Goal: Complete application form

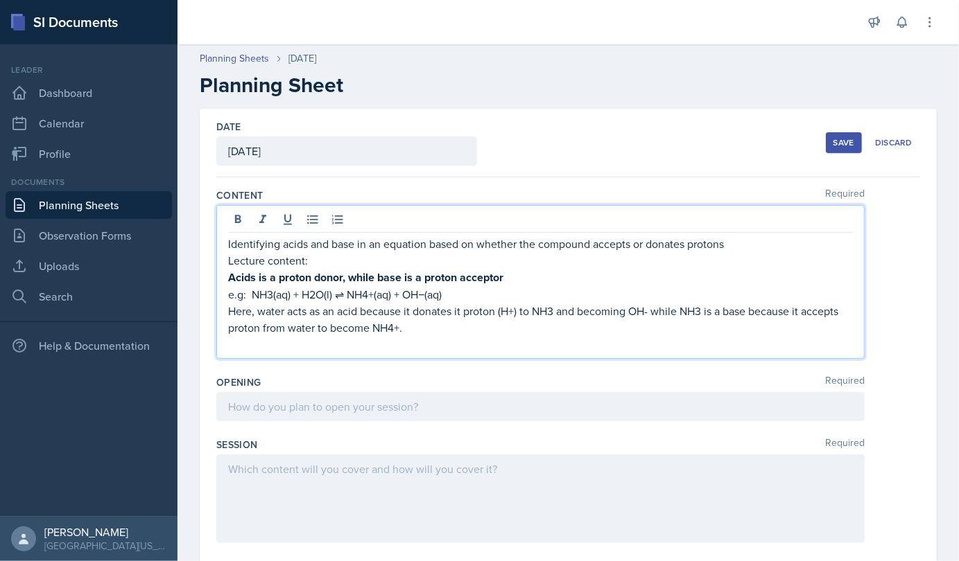
click at [721, 247] on p "Identifying acids and base in an equation based on whether the compound accepts…" at bounding box center [540, 244] width 624 height 17
click at [728, 247] on p "Identifying acids and base in an equation based on whether the compound accepts…" at bounding box center [540, 244] width 624 height 17
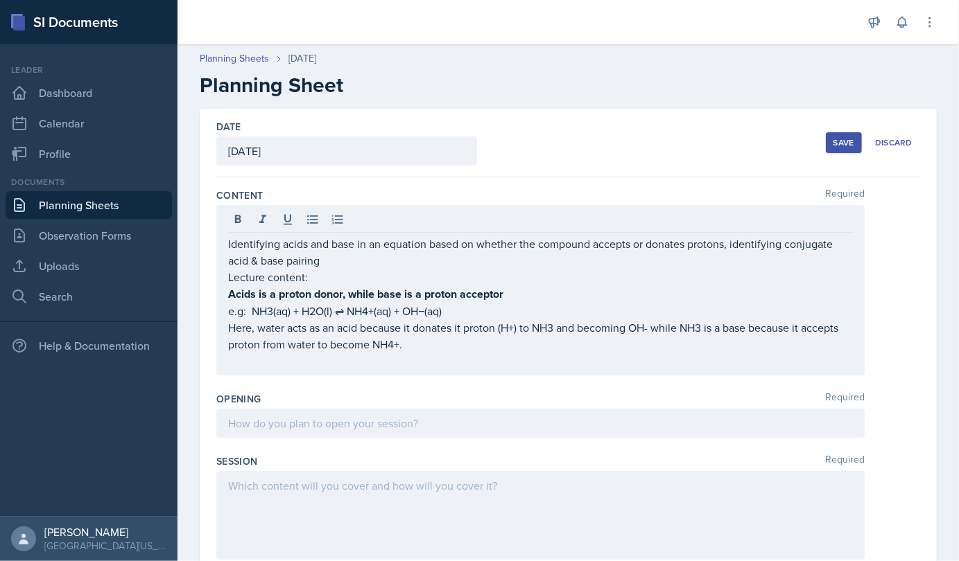
click at [420, 369] on div "Identifying acids and base in an equation based on whether the compound accepts…" at bounding box center [540, 290] width 648 height 170
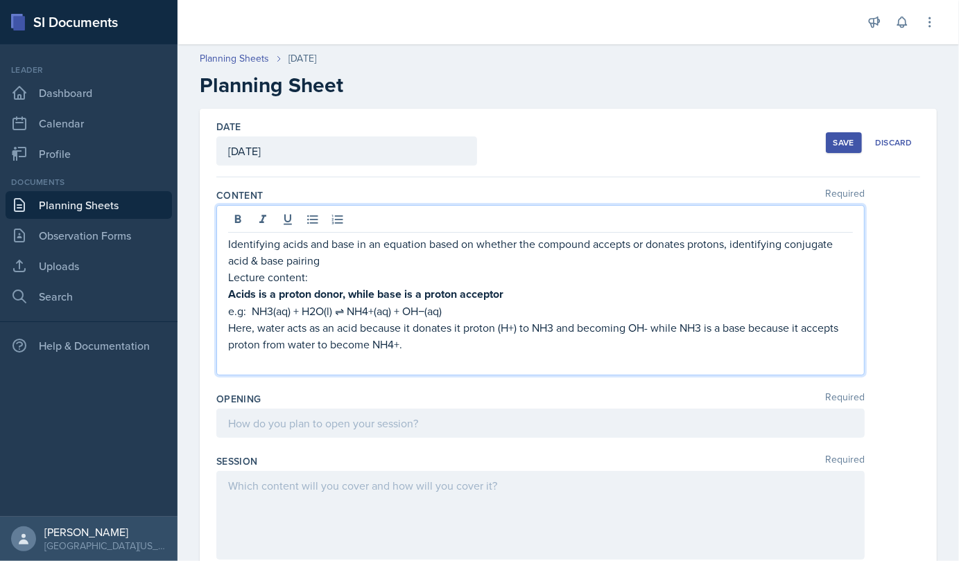
click at [272, 360] on p at bounding box center [540, 361] width 624 height 17
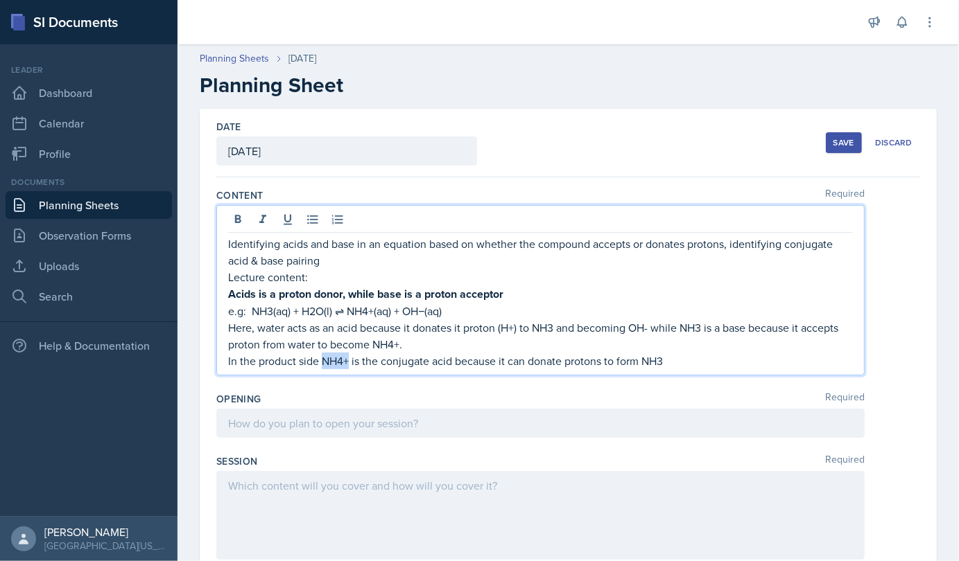
drag, startPoint x: 322, startPoint y: 363, endPoint x: 349, endPoint y: 363, distance: 27.0
click at [349, 363] on p "In the product side NH4+ is the conjugate acid because it can donate protons to…" at bounding box center [540, 361] width 624 height 17
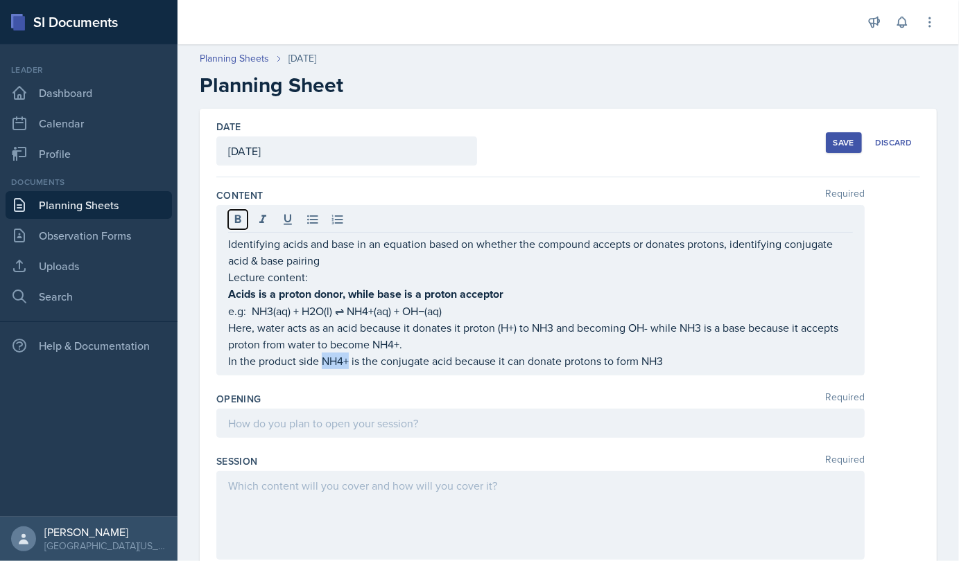
click at [236, 219] on icon at bounding box center [238, 219] width 6 height 8
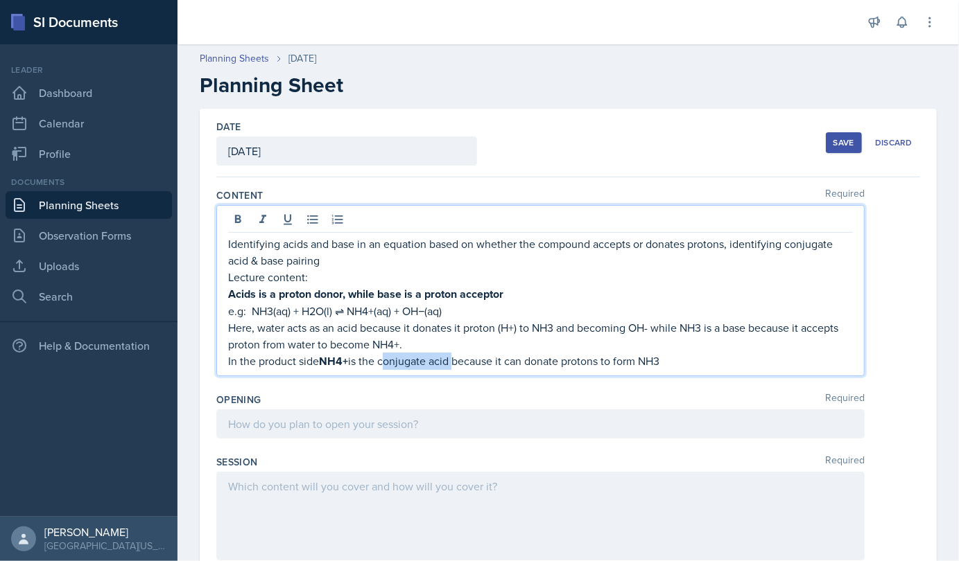
drag, startPoint x: 382, startPoint y: 360, endPoint x: 452, endPoint y: 358, distance: 70.0
click at [452, 358] on p "In the product side NH4+ is the conjugate acid because it can donate protons to…" at bounding box center [540, 361] width 624 height 17
click at [238, 216] on icon at bounding box center [238, 220] width 14 height 14
click at [674, 355] on p "In the product side NH4+ is the conjugate acid because it can donate protons to…" at bounding box center [540, 361] width 624 height 17
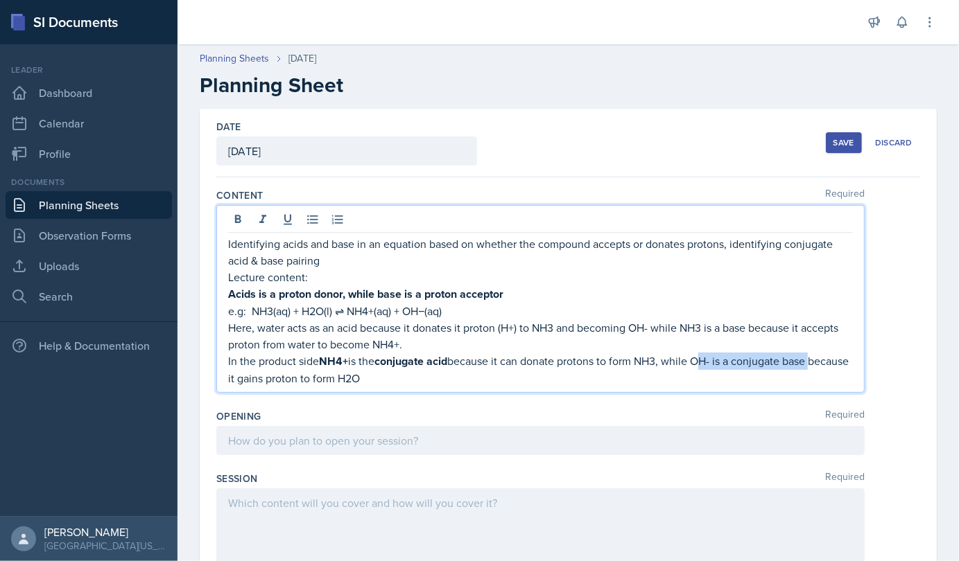
drag, startPoint x: 703, startPoint y: 359, endPoint x: 817, endPoint y: 356, distance: 114.4
click at [817, 356] on p "In the product side NH4+ is the conjugate acid because it can donate protons to…" at bounding box center [540, 370] width 624 height 34
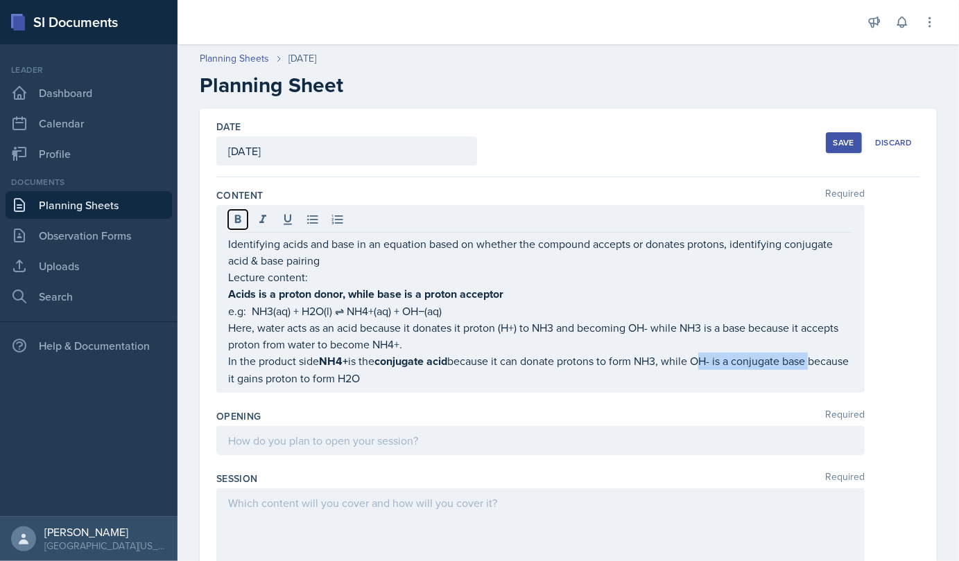
click at [236, 218] on icon at bounding box center [238, 219] width 6 height 8
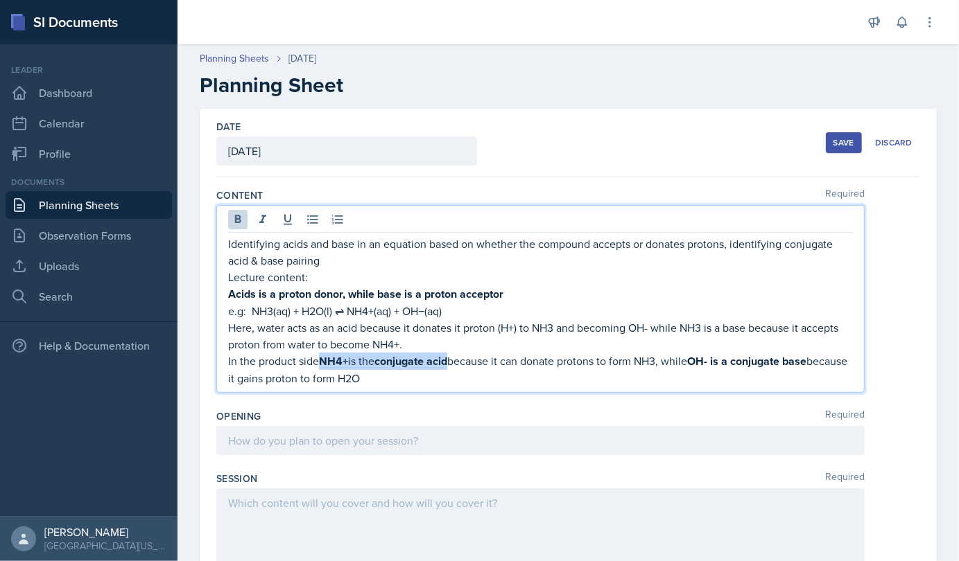
drag, startPoint x: 319, startPoint y: 359, endPoint x: 457, endPoint y: 364, distance: 138.0
click at [457, 364] on p "In the product side NH4+ is the conjugate acid because it can donate protons to…" at bounding box center [540, 370] width 624 height 34
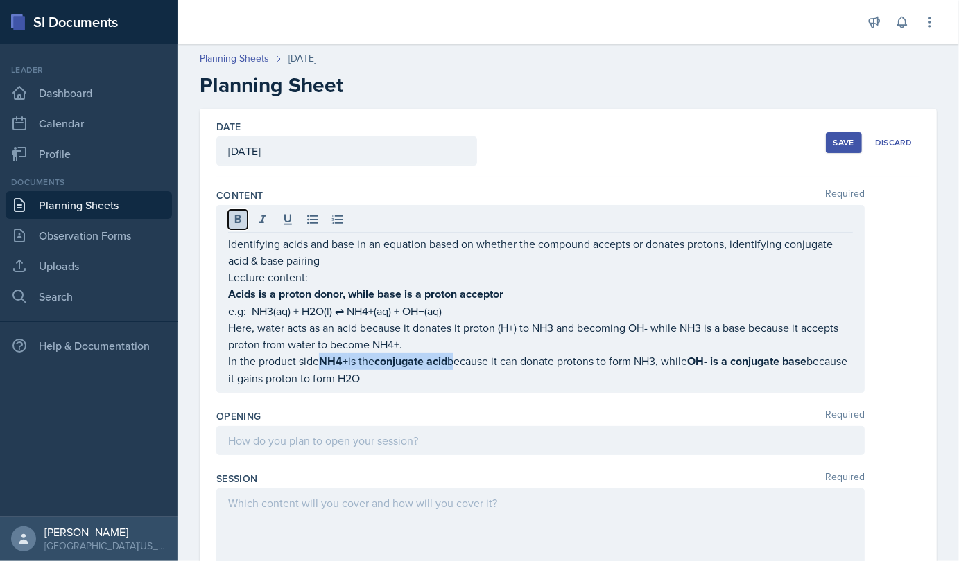
click at [239, 218] on icon at bounding box center [238, 219] width 6 height 8
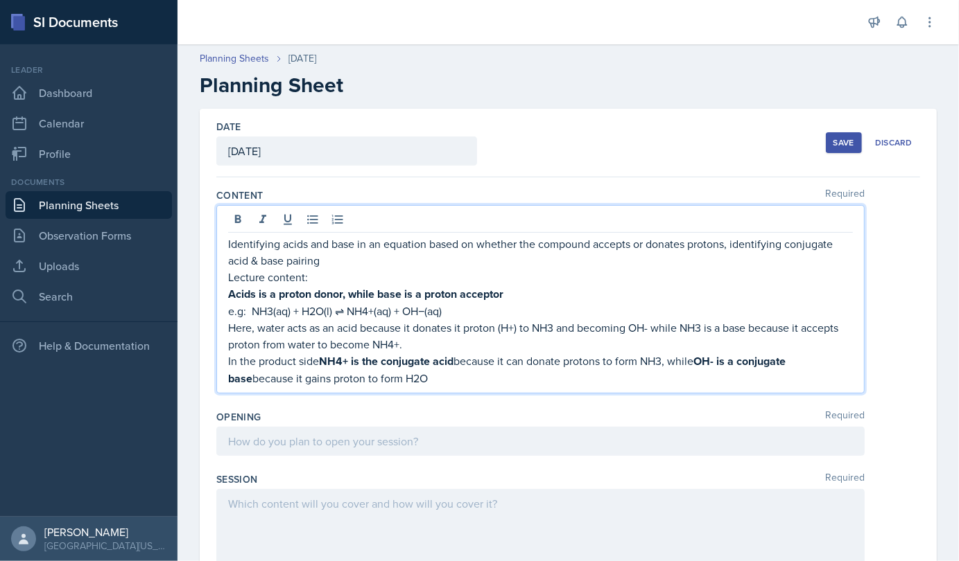
click at [418, 376] on p "In the product side NH4+ is the conjugate acid because it can donate protons to…" at bounding box center [540, 370] width 624 height 35
click at [326, 262] on p "Identifying acids and base in an equation based on whether the compound accepts…" at bounding box center [540, 252] width 624 height 33
click at [421, 380] on p "In the product side NH4+ is the conjugate acid because it can donate protons to…" at bounding box center [540, 370] width 624 height 35
click at [569, 258] on p "Identifying acids and base in an equation based on whether the compound accepts…" at bounding box center [540, 252] width 624 height 33
click at [428, 374] on p "In the product side NH4+ is the conjugate acid because it can donate protons to…" at bounding box center [540, 370] width 624 height 35
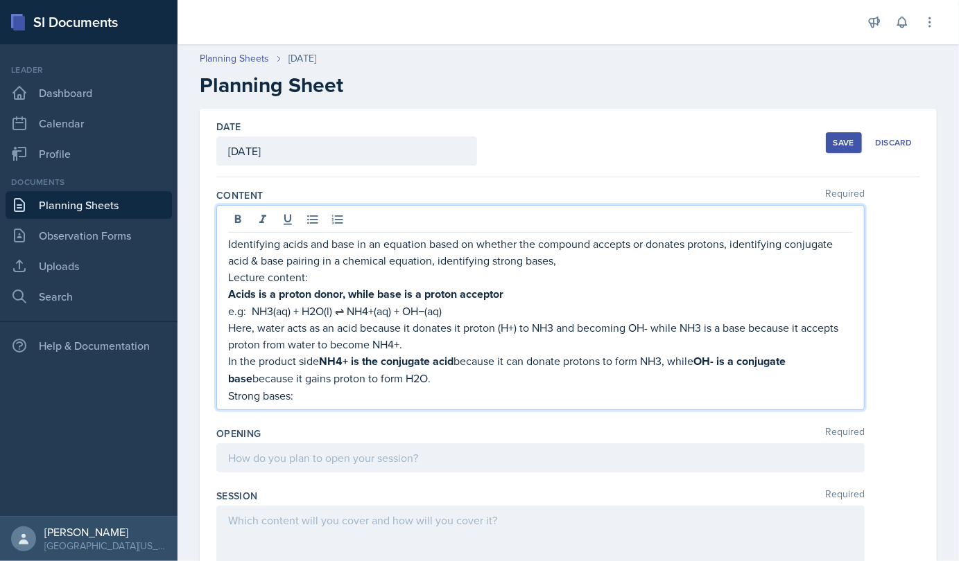
click at [302, 395] on p "Strong bases:" at bounding box center [540, 395] width 624 height 17
click at [423, 396] on p "Strong bases: Group 1A metal hydroxide LiOH" at bounding box center [540, 395] width 624 height 17
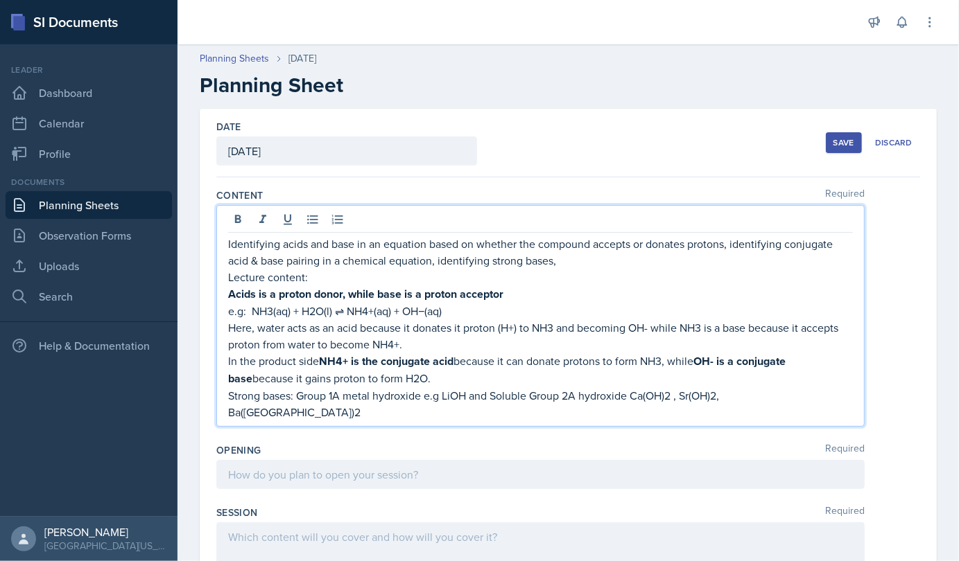
click at [624, 394] on p "Strong bases: Group 1A metal hydroxide e.g LiOH and Soluble Group 2A hydroxide …" at bounding box center [540, 403] width 624 height 33
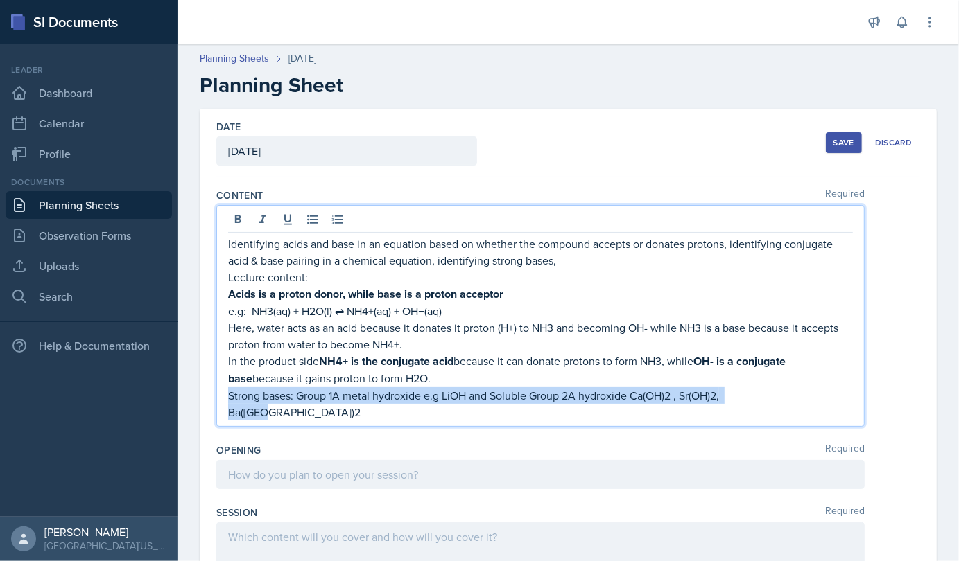
click at [624, 394] on p "Strong bases: Group 1A metal hydroxide e.g LiOH and Soluble Group 2A hydroxide …" at bounding box center [540, 403] width 624 height 33
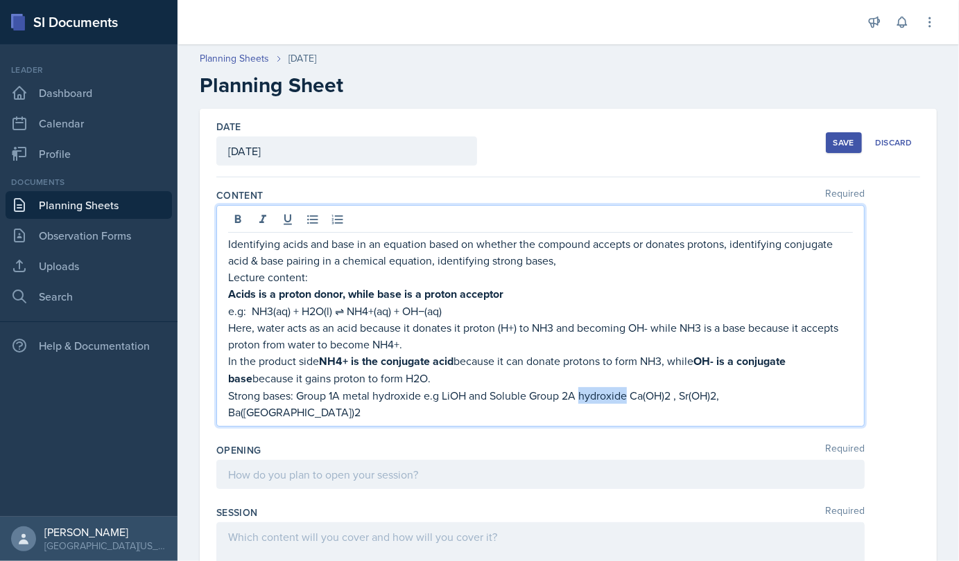
click at [624, 394] on p "Strong bases: Group 1A metal hydroxide e.g LiOH and Soluble Group 2A hydroxide …" at bounding box center [540, 403] width 624 height 33
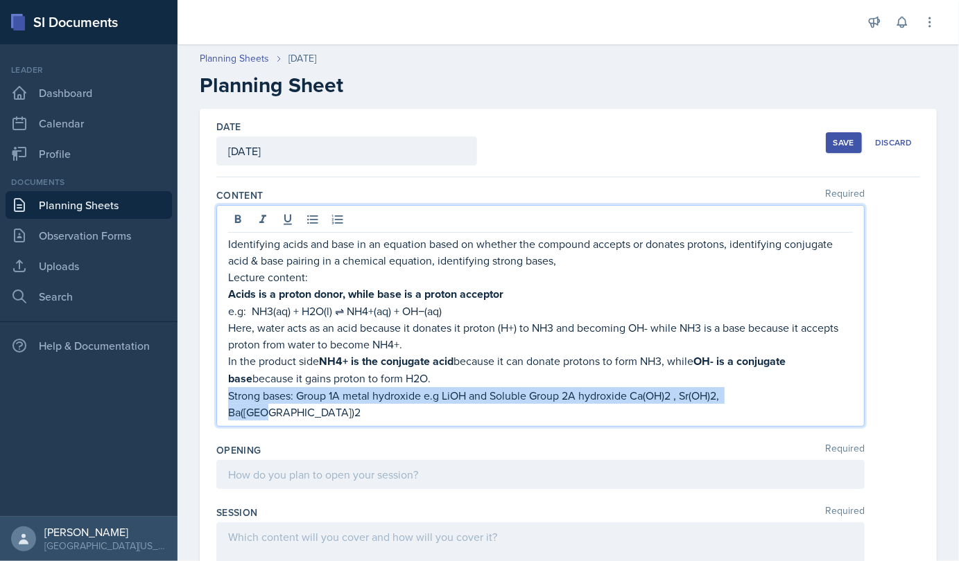
click at [624, 394] on p "Strong bases: Group 1A metal hydroxide e.g LiOH and Soluble Group 2A hydroxide …" at bounding box center [540, 403] width 624 height 33
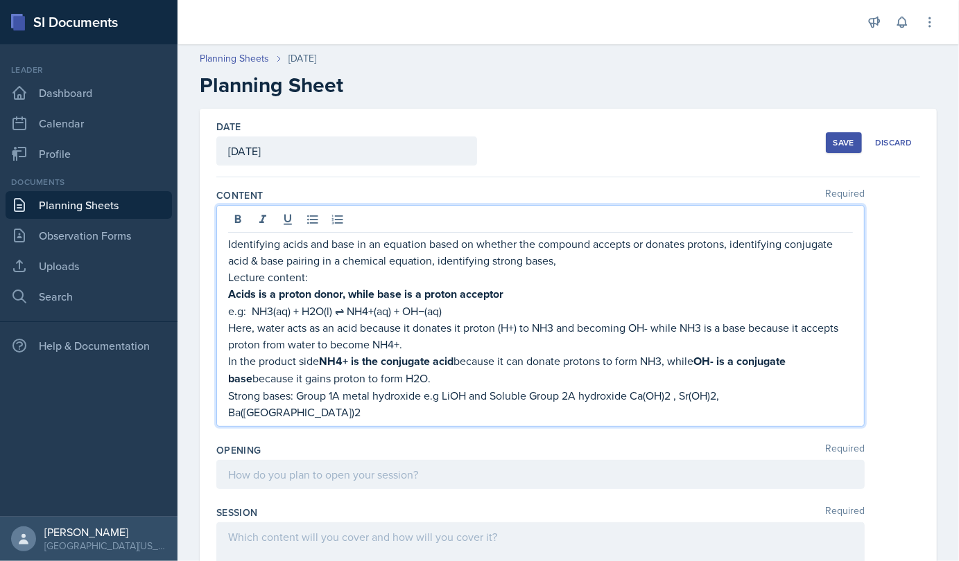
click at [627, 395] on p "Strong bases: Group 1A metal hydroxide e.g LiOH and Soluble Group 2A hydroxide …" at bounding box center [540, 403] width 624 height 33
click at [786, 393] on p "Strong bases: Group 1A metal hydroxide e.g LiOH and Soluble Group 2A hydroxide …" at bounding box center [540, 403] width 624 height 33
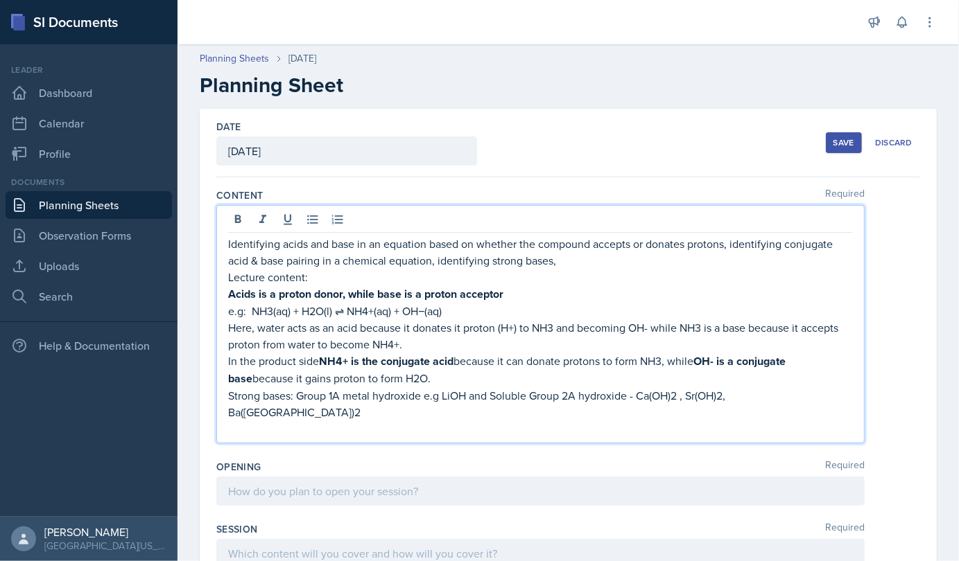
click at [559, 262] on p "Identifying acids and base in an equation based on whether the compound accepts…" at bounding box center [540, 252] width 624 height 33
click at [256, 421] on p at bounding box center [540, 429] width 624 height 17
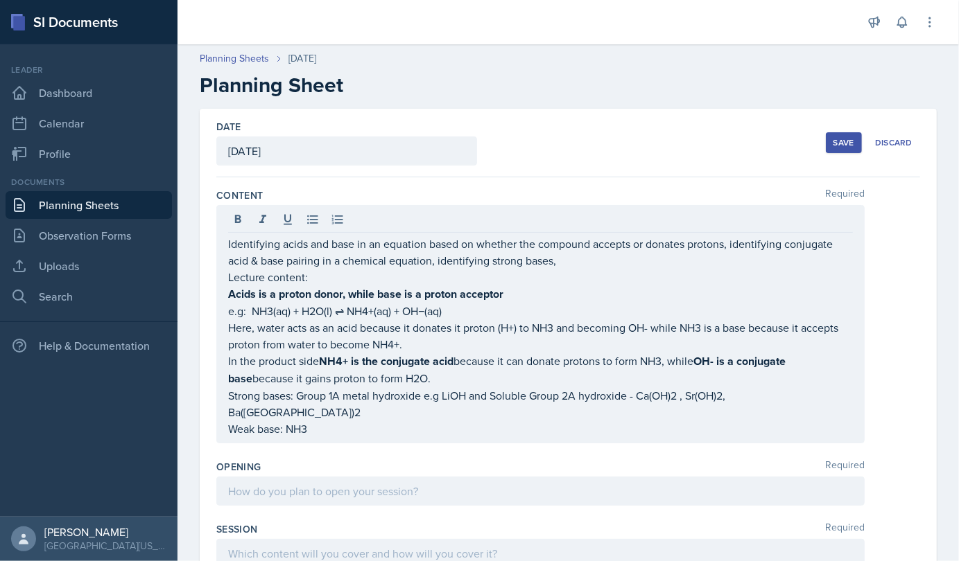
click at [231, 408] on div "Identifying acids and base in an equation based on whether the compound accepts…" at bounding box center [540, 324] width 648 height 238
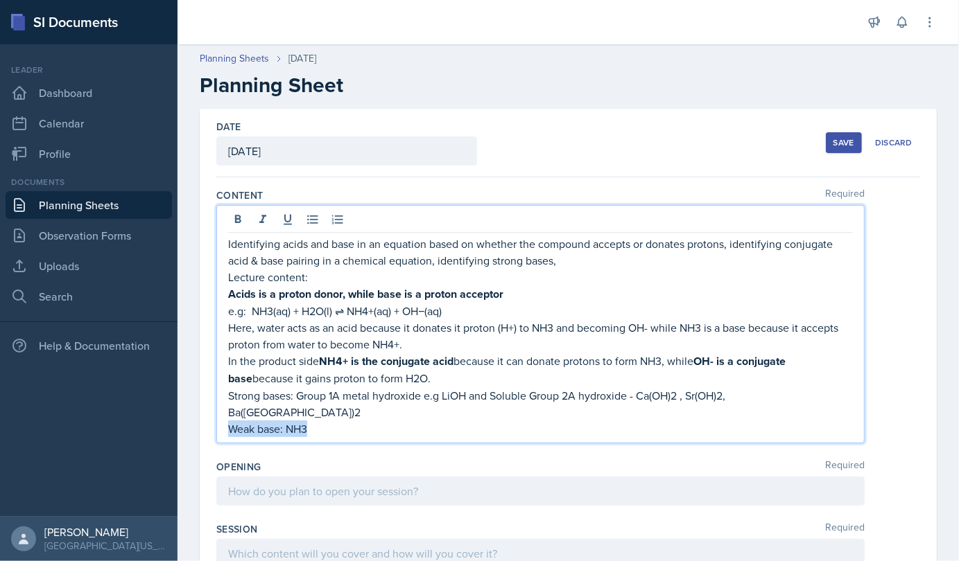
drag, startPoint x: 231, startPoint y: 408, endPoint x: 318, endPoint y: 412, distance: 87.4
click at [318, 421] on p "Weak base: NH3" at bounding box center [540, 429] width 624 height 17
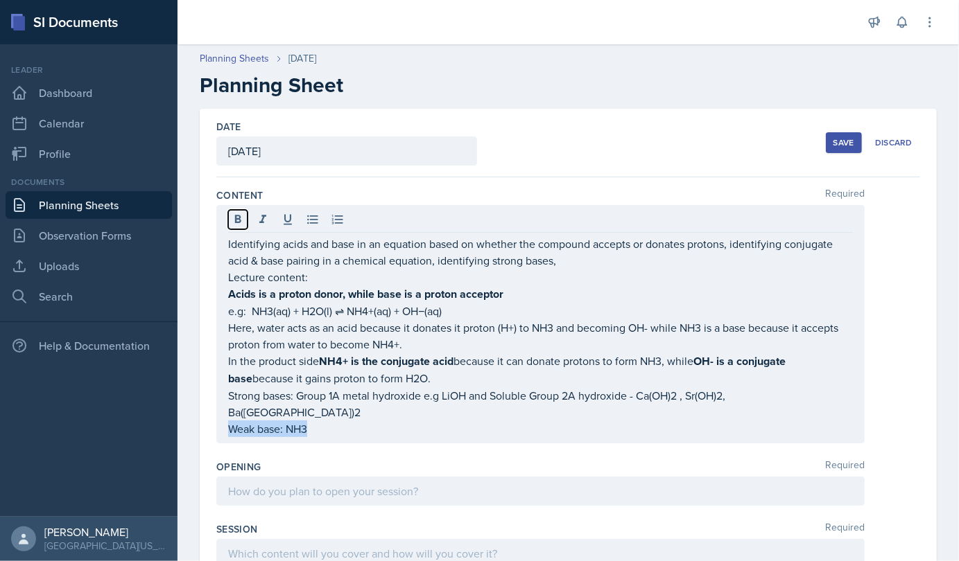
click at [235, 223] on icon at bounding box center [238, 220] width 14 height 14
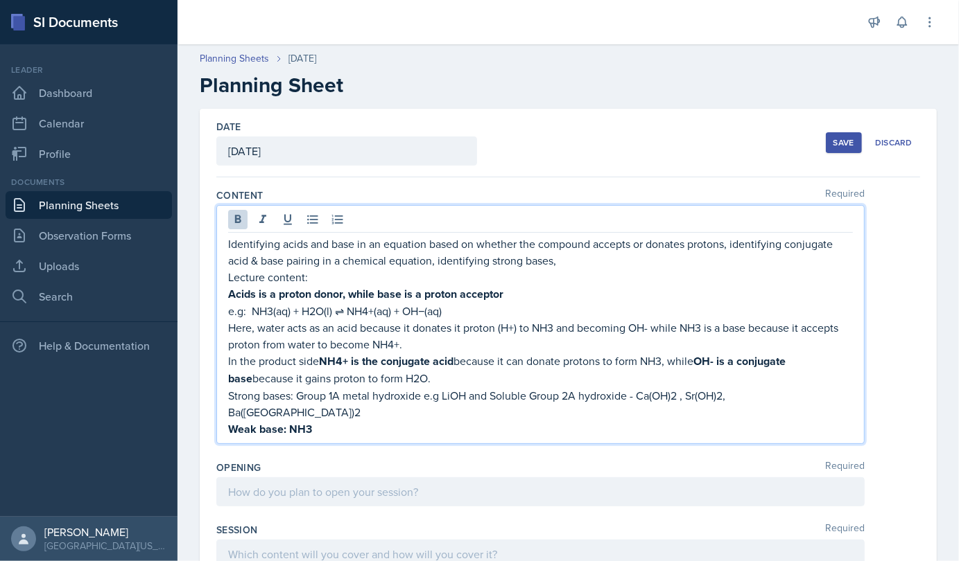
click at [322, 421] on p "Weak base: NH3" at bounding box center [540, 429] width 624 height 17
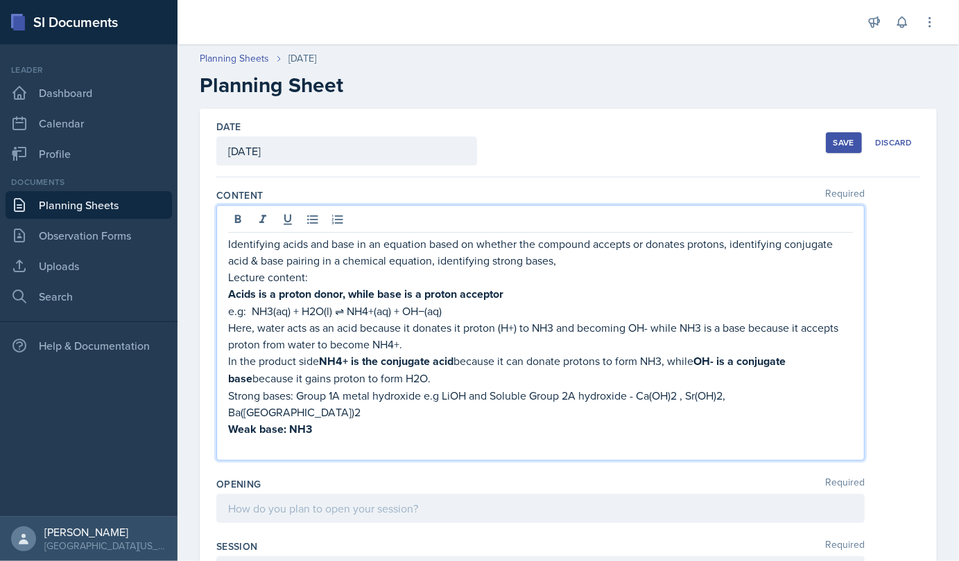
click at [593, 272] on p "Lecture content:" at bounding box center [540, 277] width 624 height 17
click at [579, 250] on p "Identifying acids and base in an equation based on whether the compound accepts…" at bounding box center [540, 252] width 624 height 33
drag, startPoint x: 567, startPoint y: 274, endPoint x: 567, endPoint y: 259, distance: 15.2
click at [567, 259] on div "Identifying acids and base in an equation based on whether the compound accepts…" at bounding box center [540, 345] width 624 height 219
click at [567, 259] on p "Identifying acids and base in an equation based on whether the compound accepts…" at bounding box center [540, 252] width 624 height 33
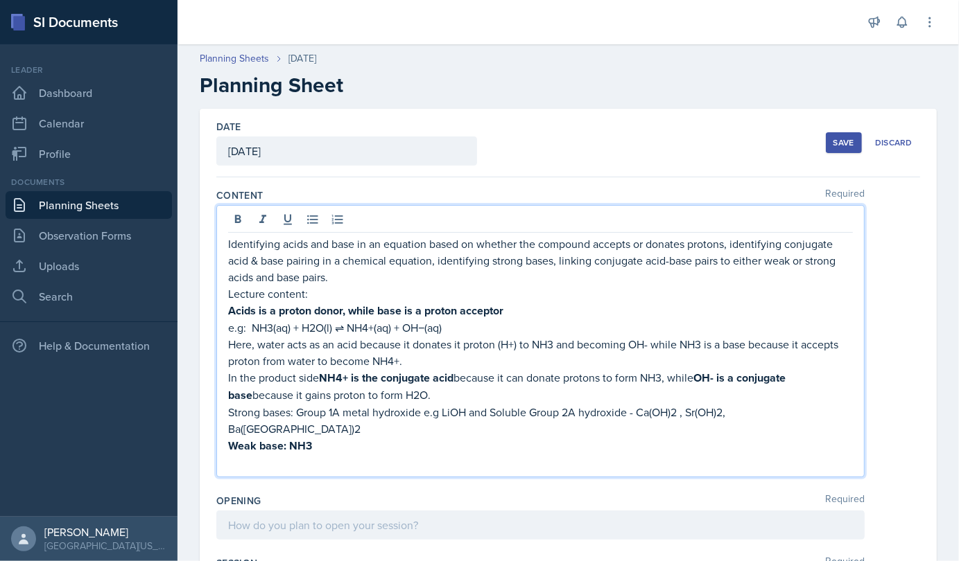
click at [235, 455] on p at bounding box center [540, 463] width 624 height 17
drag, startPoint x: 465, startPoint y: 451, endPoint x: 225, endPoint y: 441, distance: 240.7
click at [225, 441] on div "Identifying acids and base in an equation based on whether the compound accepts…" at bounding box center [540, 341] width 648 height 272
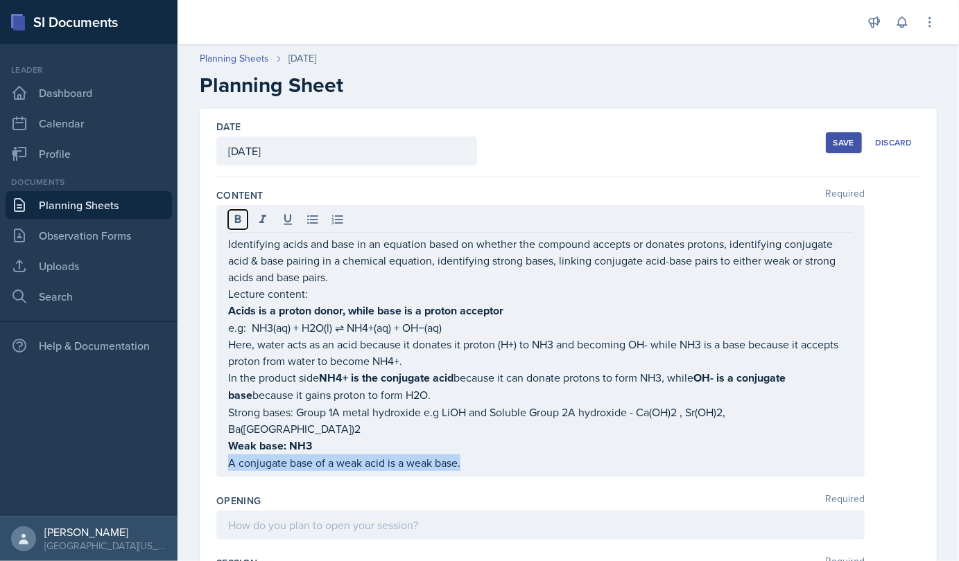
click at [236, 218] on icon at bounding box center [238, 219] width 6 height 8
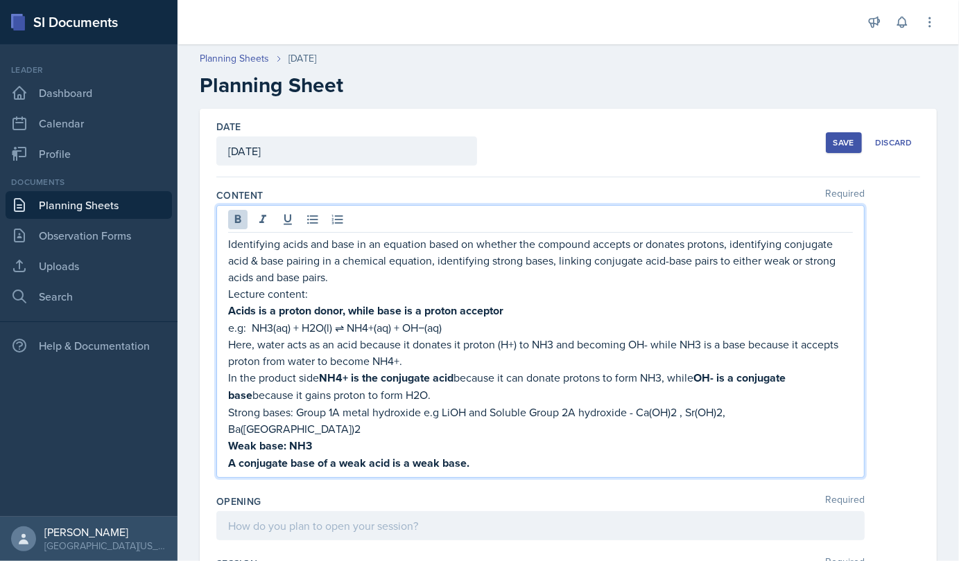
click at [478, 455] on p "A conjugate base of a weak acid is a weak base." at bounding box center [540, 463] width 624 height 17
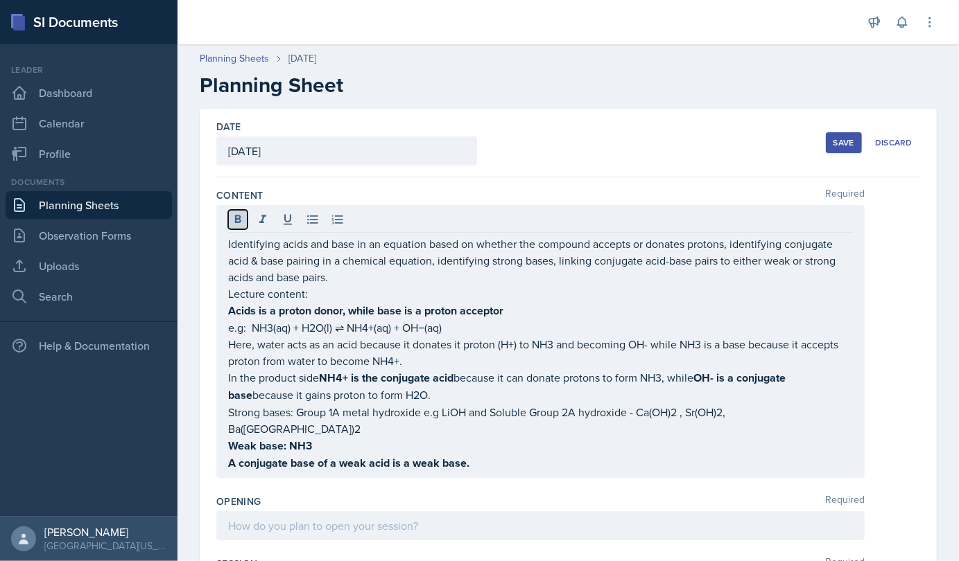
click at [238, 213] on icon at bounding box center [238, 220] width 14 height 14
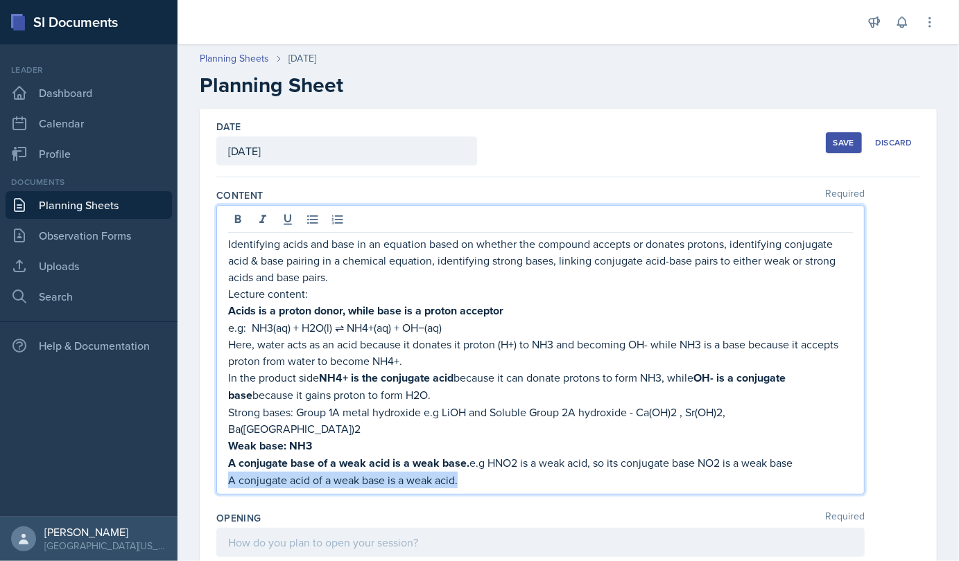
drag, startPoint x: 464, startPoint y: 466, endPoint x: 217, endPoint y: 466, distance: 247.4
click at [217, 466] on div "Identifying acids and base in an equation based on whether the compound accepts…" at bounding box center [540, 350] width 648 height 290
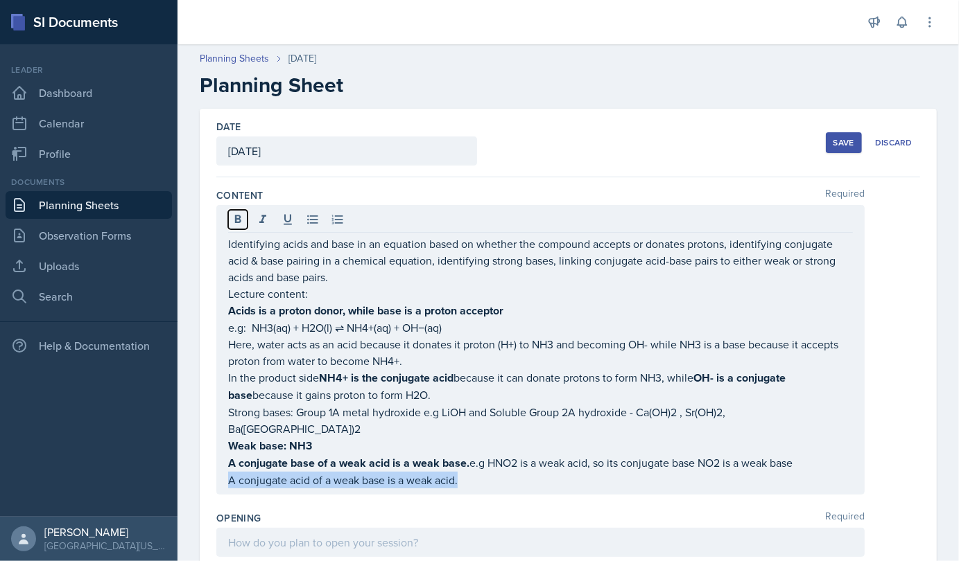
click at [238, 227] on button at bounding box center [237, 219] width 19 height 19
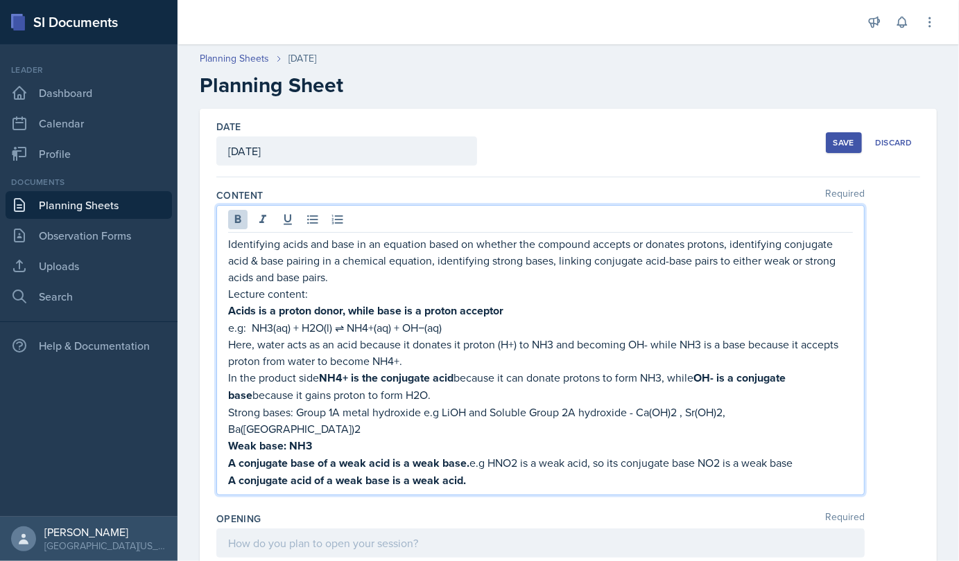
click at [472, 472] on p "A conjugate acid of a weak base is a weak acid." at bounding box center [540, 480] width 624 height 17
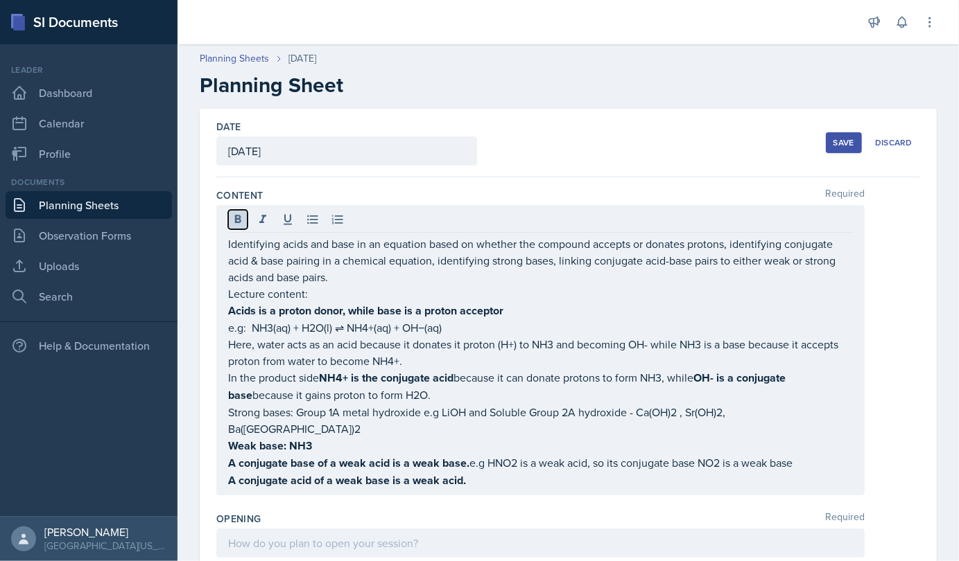
click at [242, 227] on button at bounding box center [237, 219] width 19 height 19
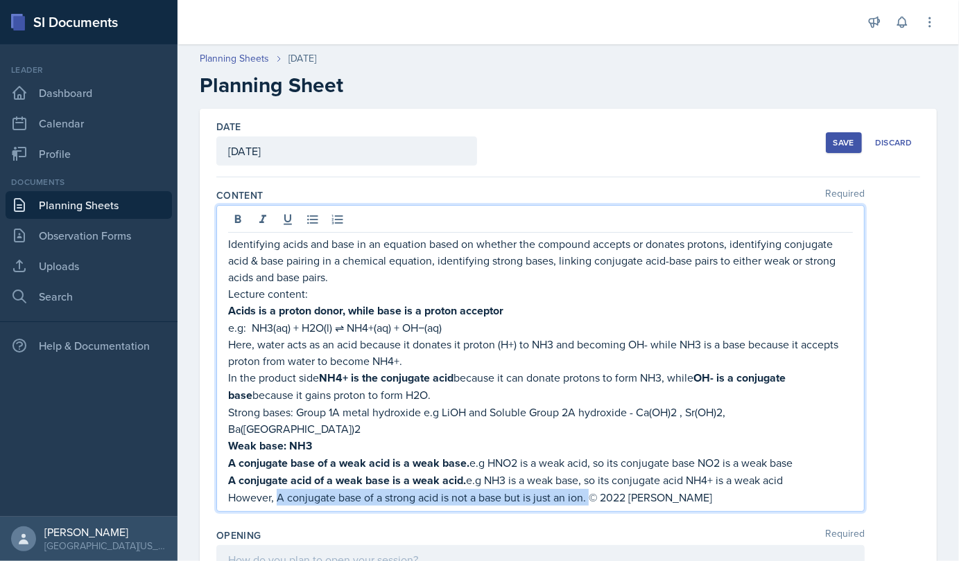
drag, startPoint x: 277, startPoint y: 482, endPoint x: 591, endPoint y: 478, distance: 313.3
click at [591, 489] on p "However, A conjugate base of a strong acid is not a base but is just an ion. © …" at bounding box center [540, 497] width 624 height 17
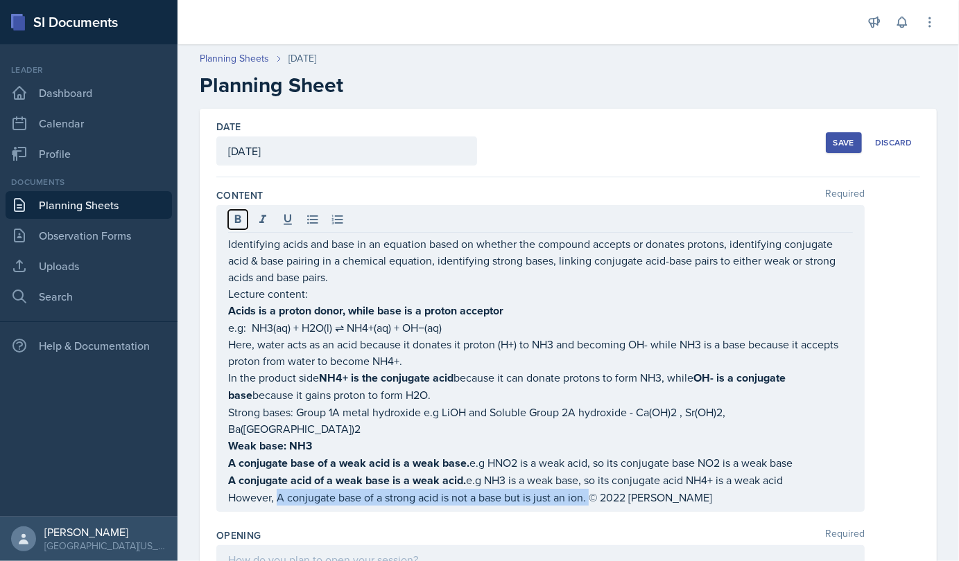
click at [239, 218] on icon at bounding box center [238, 219] width 6 height 8
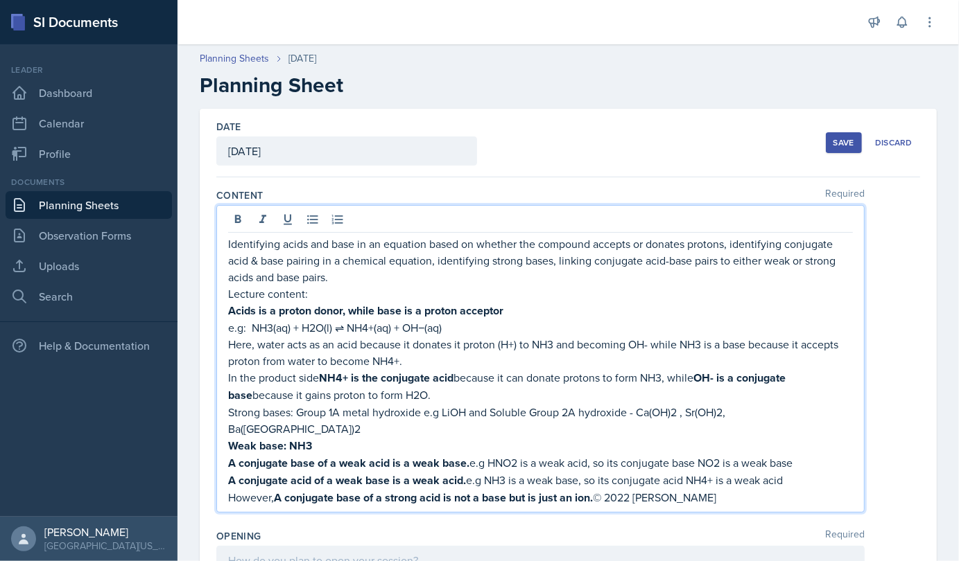
click at [736, 489] on p "However, A conjugate base of a strong acid is not a base but is just an ion. © …" at bounding box center [540, 497] width 624 height 17
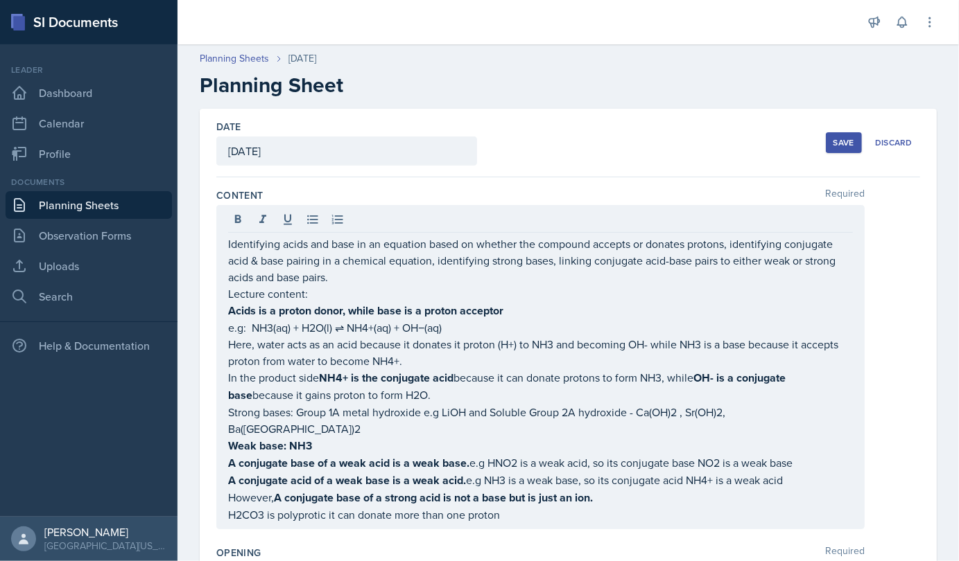
click at [612, 517] on div "Content Required Identifying acids and base in an equation based on whether the…" at bounding box center [567, 362] width 703 height 358
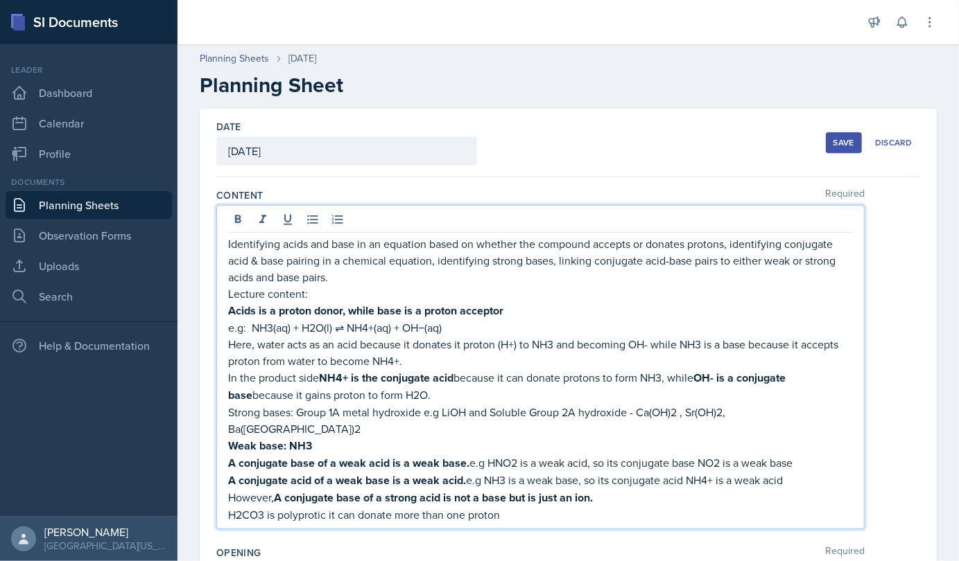
click at [554, 435] on div "Identifying acids and base in an equation based on whether the compound accepts…" at bounding box center [540, 380] width 624 height 288
click at [513, 507] on p "H2CO3 is polyprotic it can donate more than one proton" at bounding box center [540, 515] width 624 height 17
click at [583, 507] on p "H2CO3 is polyprotic it can donate more than one proton - HCO3- or CO32-" at bounding box center [540, 515] width 624 height 17
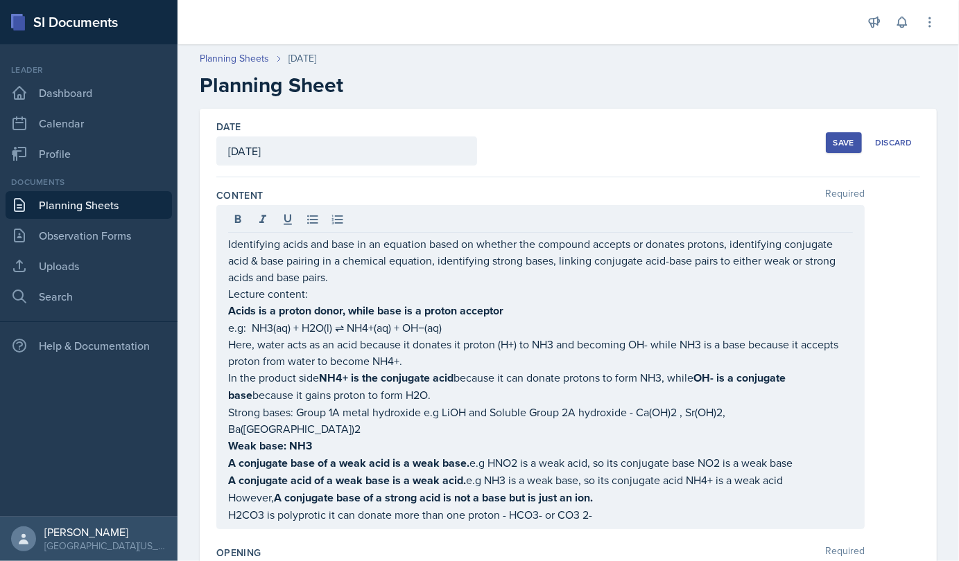
click at [616, 508] on div "Identifying acids and base in an equation based on whether the compound accepts…" at bounding box center [540, 367] width 648 height 324
click at [606, 503] on div "Identifying acids and base in an equation based on whether the compound accepts…" at bounding box center [540, 367] width 648 height 324
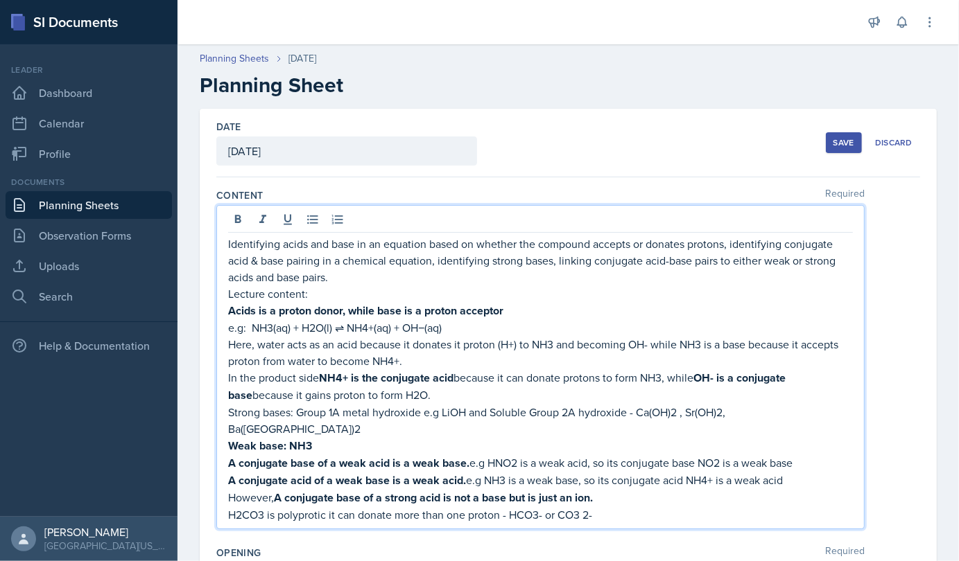
click at [597, 507] on p "H2CO3 is polyprotic it can donate more than one proton - HCO3- or CO3 2-" at bounding box center [540, 515] width 624 height 17
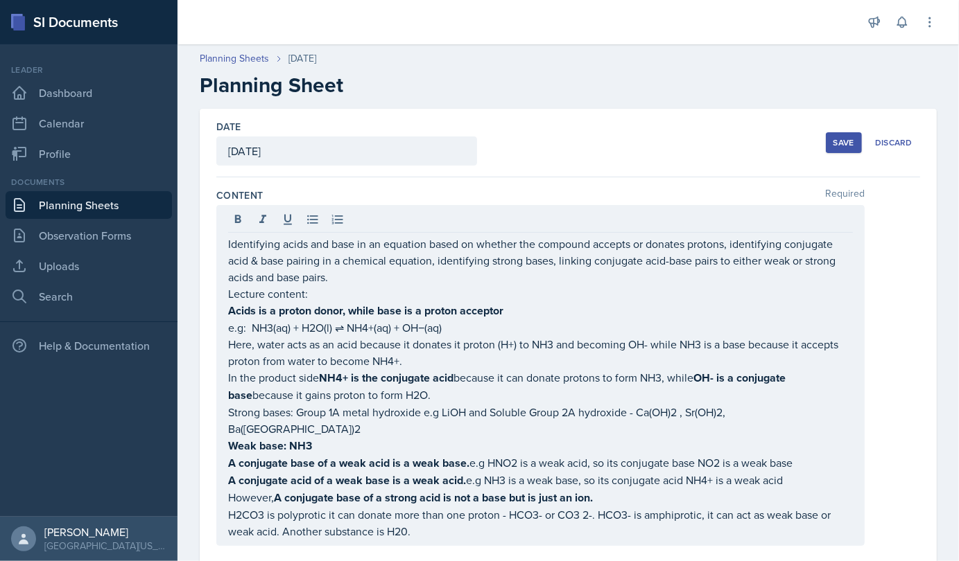
click at [228, 245] on div "Identifying acids and base in an equation based on whether the compound accepts…" at bounding box center [540, 375] width 648 height 341
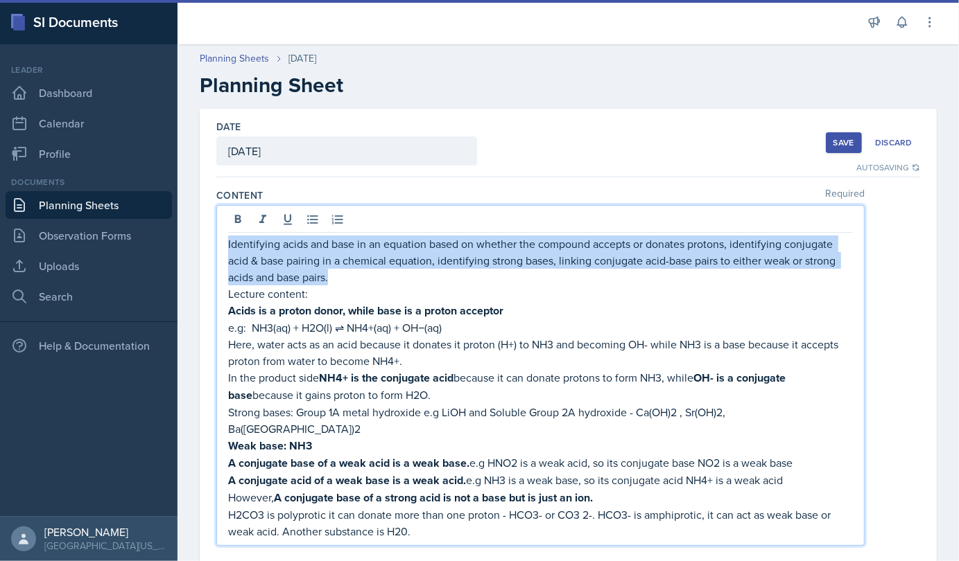
drag, startPoint x: 228, startPoint y: 245, endPoint x: 332, endPoint y: 277, distance: 108.7
click at [332, 277] on p "Identifying acids and base in an equation based on whether the compound accepts…" at bounding box center [540, 261] width 624 height 50
copy p "Identifying acids and base in an equation based on whether the compound accepts…"
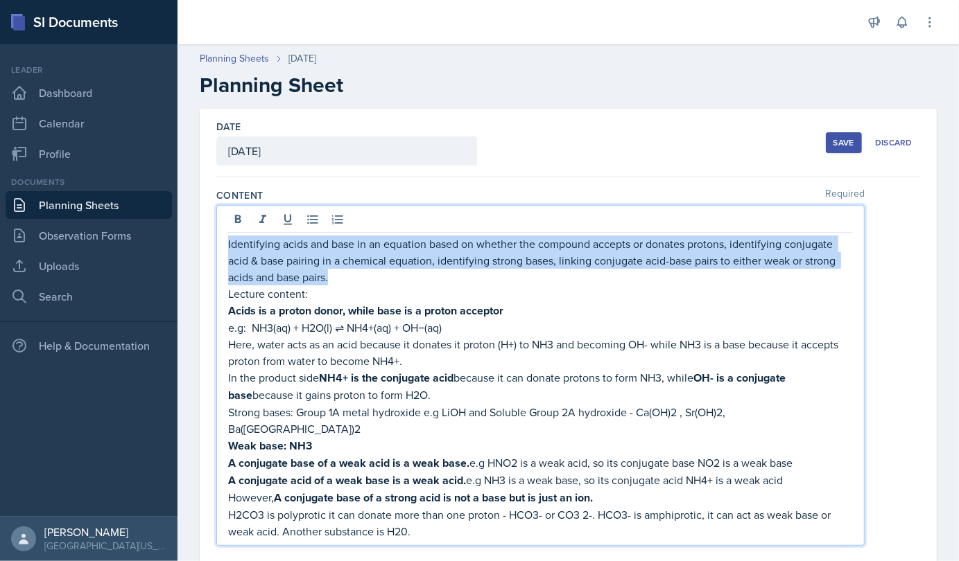
copy p "Identifying acids and base in an equation based on whether the compound accepts…"
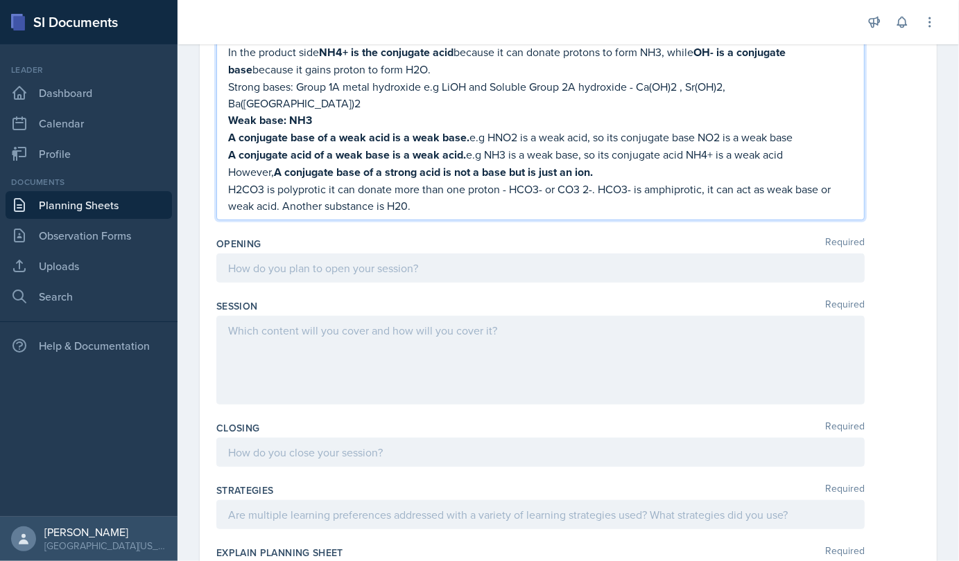
scroll to position [335, 0]
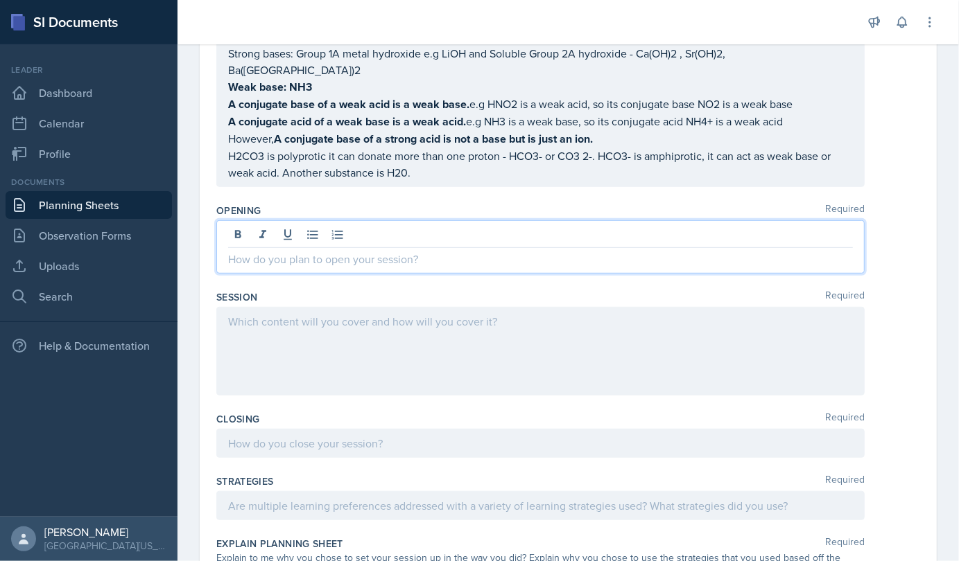
click at [379, 251] on p at bounding box center [540, 259] width 624 height 17
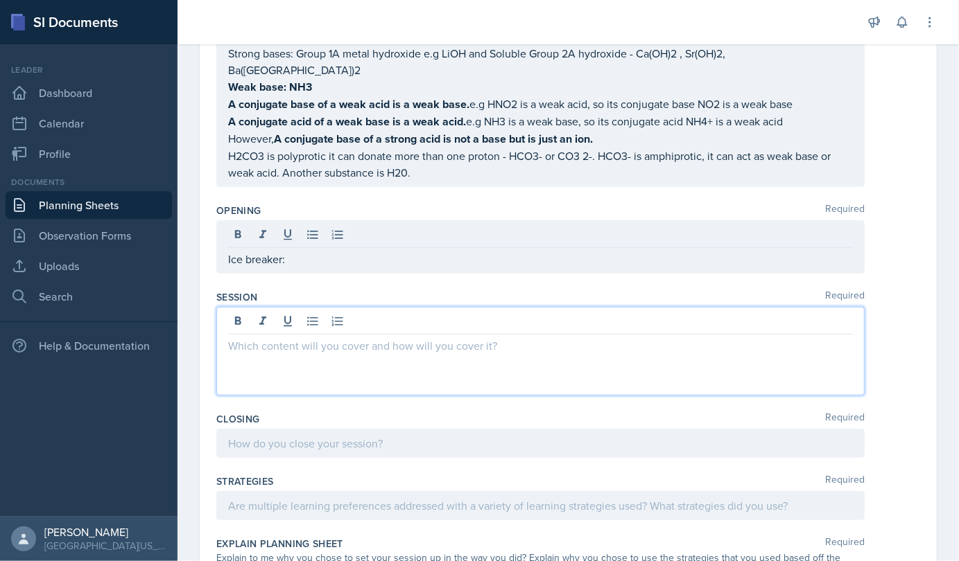
click at [311, 307] on div at bounding box center [540, 351] width 648 height 89
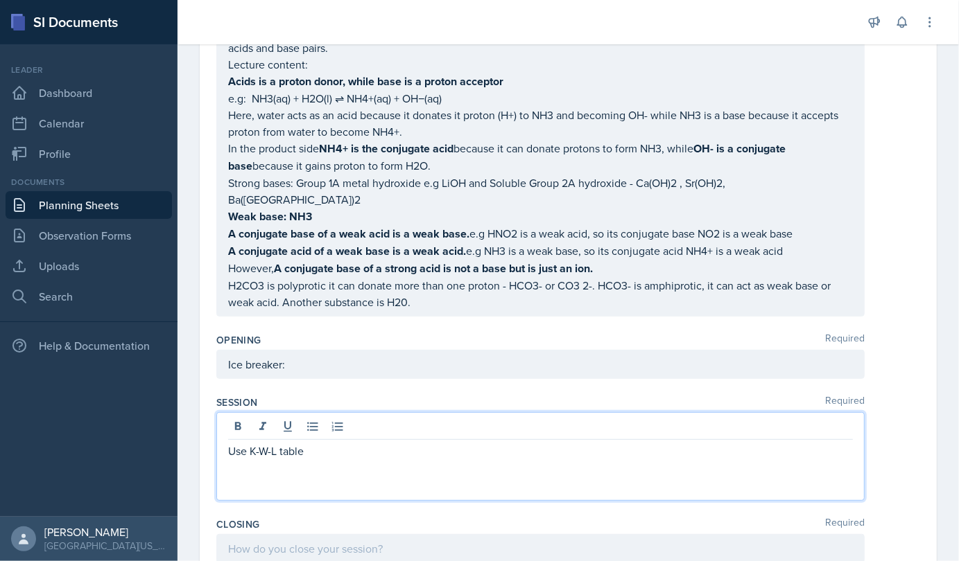
scroll to position [229, 0]
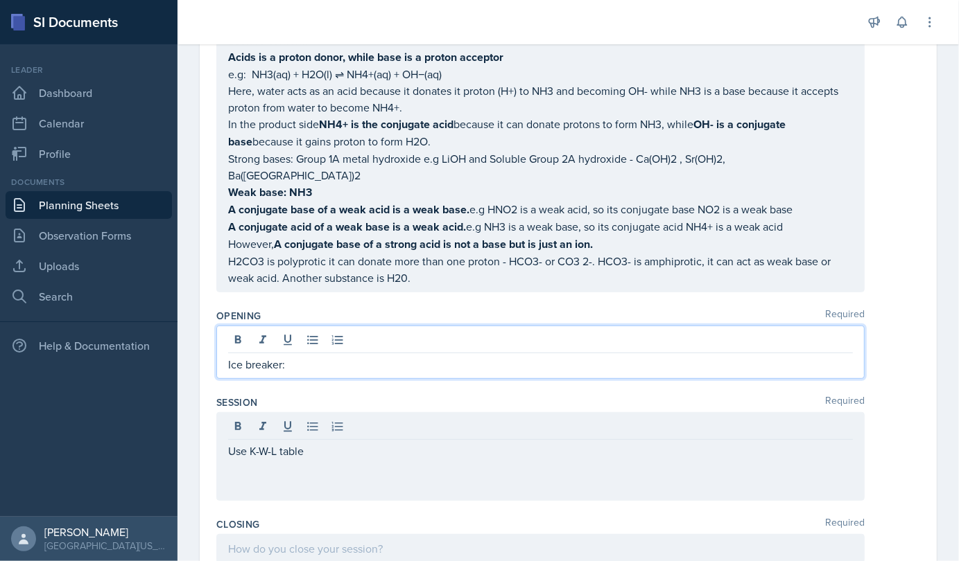
click at [326, 356] on p "Ice breaker:" at bounding box center [540, 364] width 624 height 17
click at [314, 419] on div "Use K-W-L table" at bounding box center [540, 456] width 648 height 89
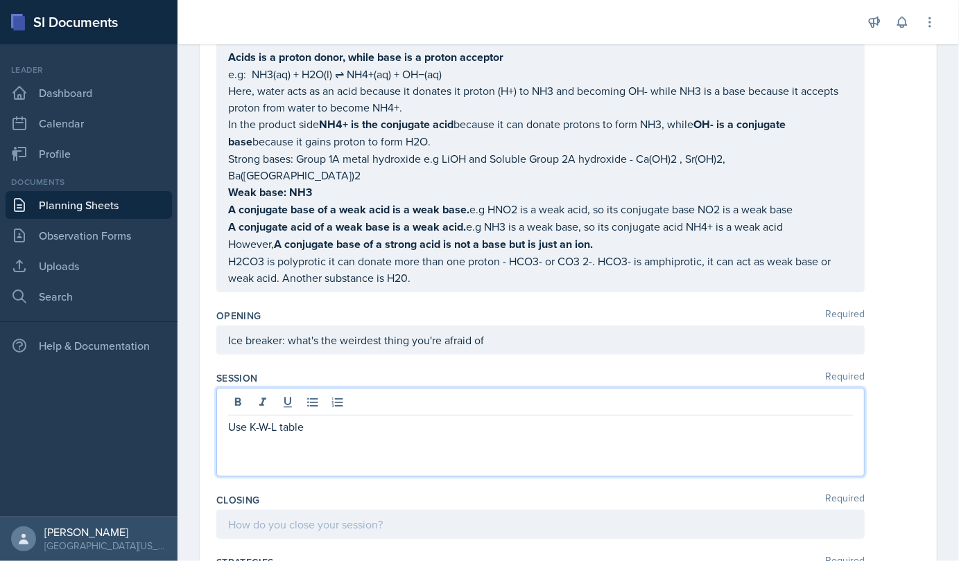
scroll to position [254, 0]
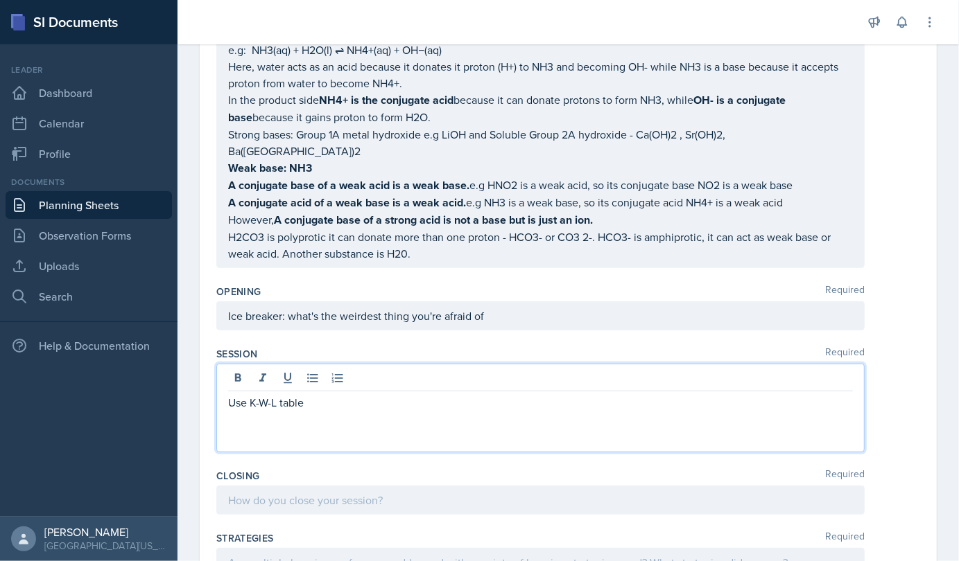
click at [321, 394] on p "Use K-W-L table" at bounding box center [540, 402] width 624 height 17
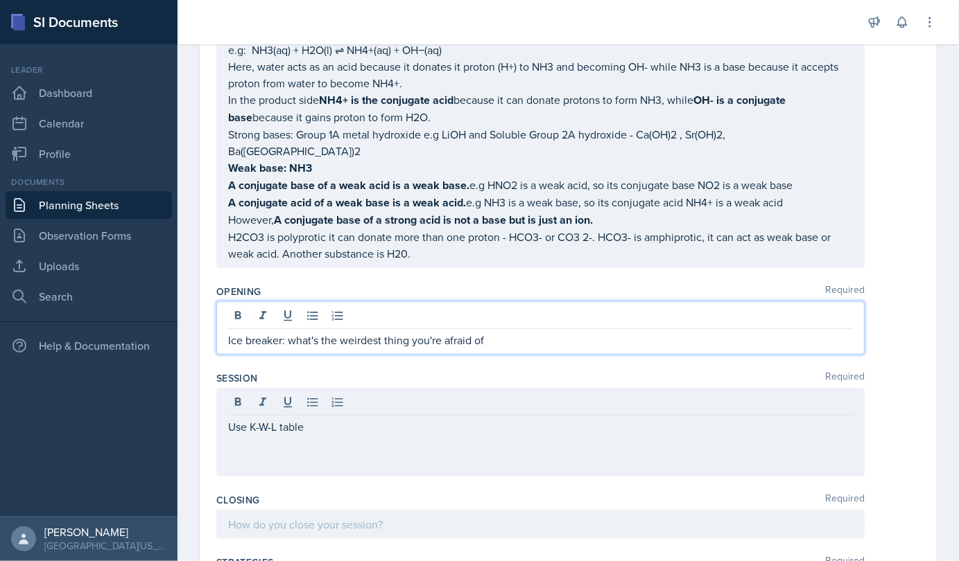
scroll to position [277, 0]
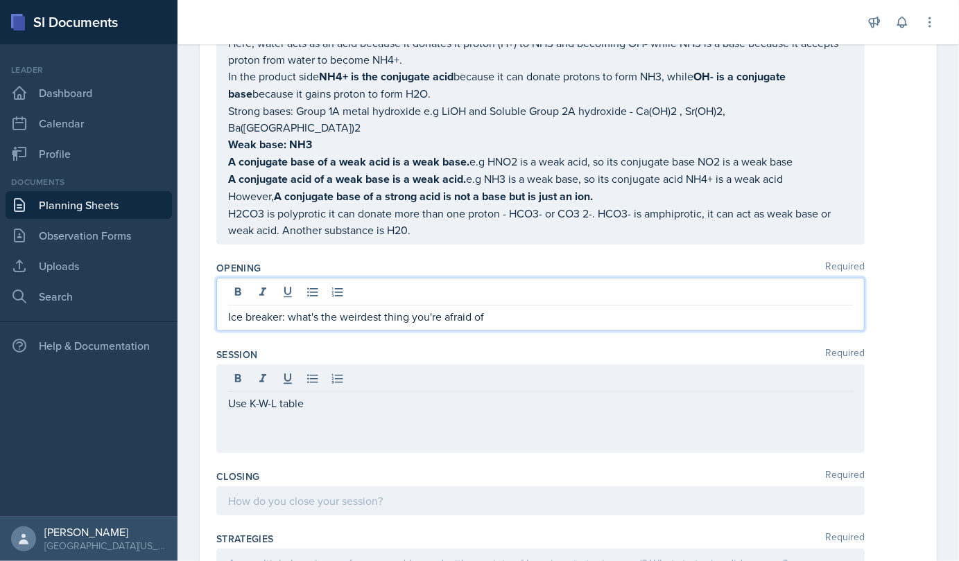
click at [490, 308] on p "Ice breaker: what's the weirdest thing you're afraid of" at bounding box center [540, 316] width 624 height 17
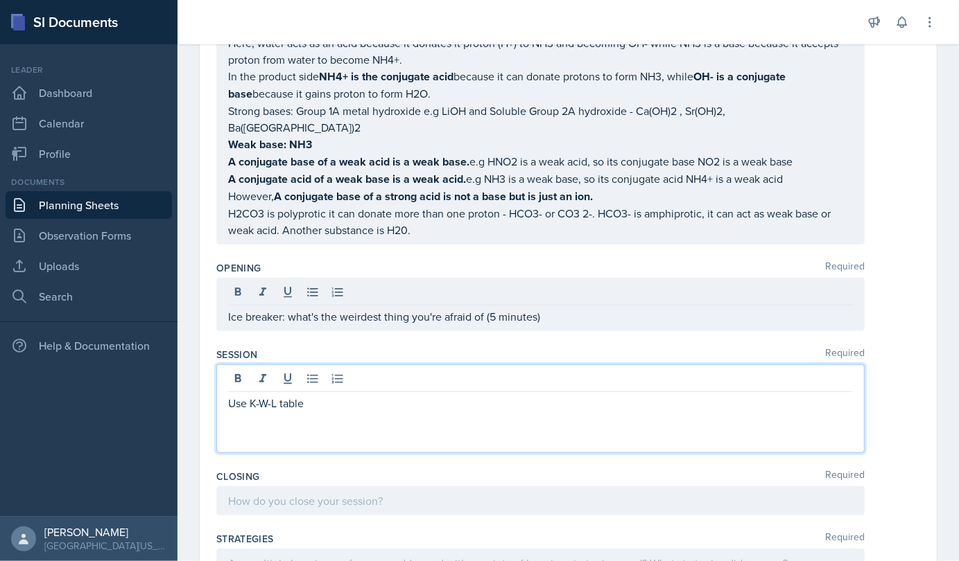
click at [357, 365] on div "Use K-W-L table" at bounding box center [540, 409] width 648 height 89
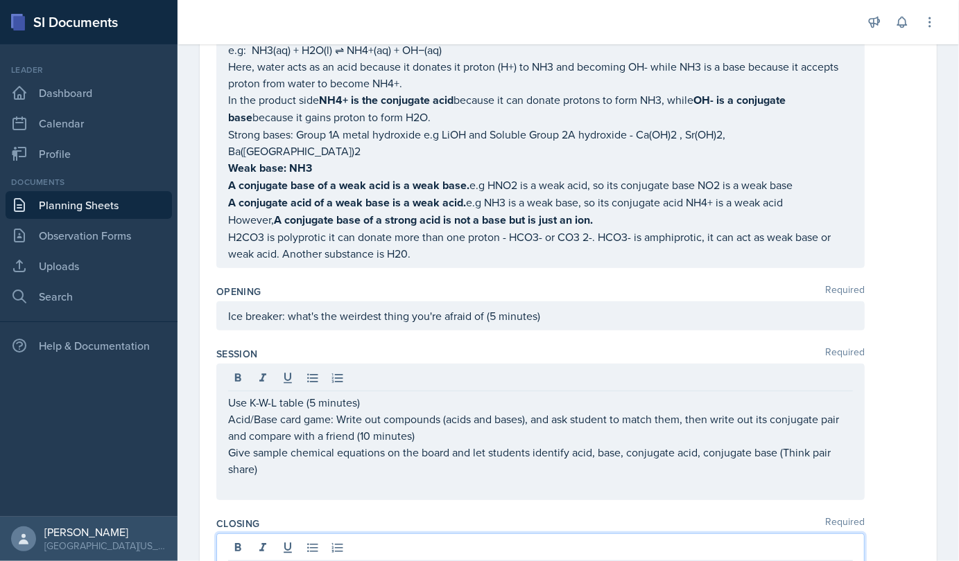
click at [297, 534] on div at bounding box center [540, 560] width 648 height 53
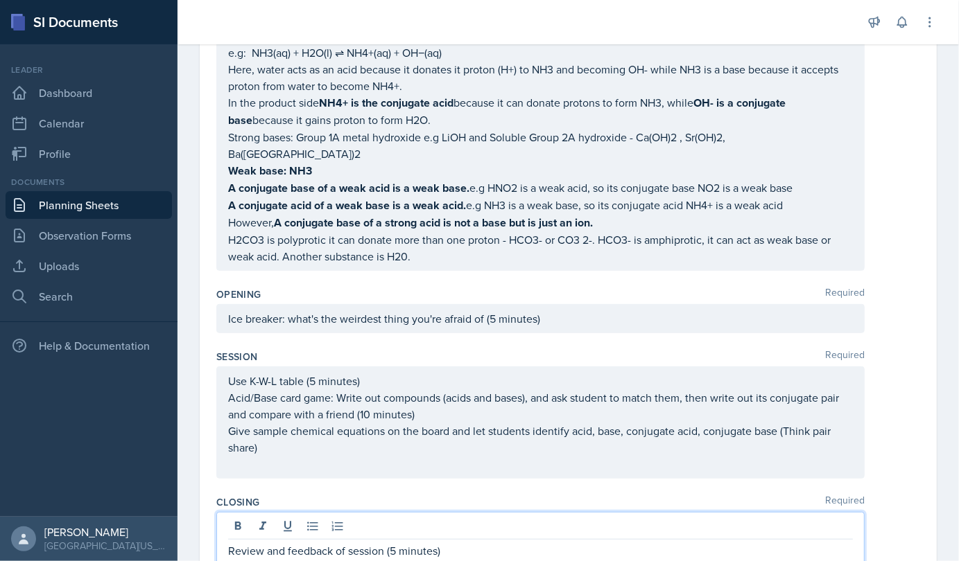
scroll to position [274, 0]
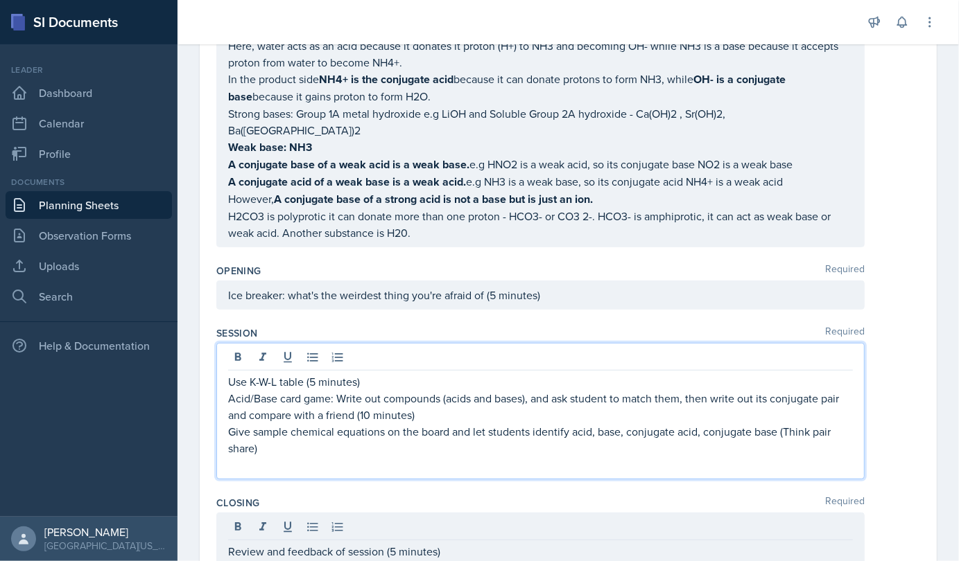
click at [292, 428] on p "Give sample chemical equations on the board and let students identify acid, bas…" at bounding box center [540, 439] width 624 height 33
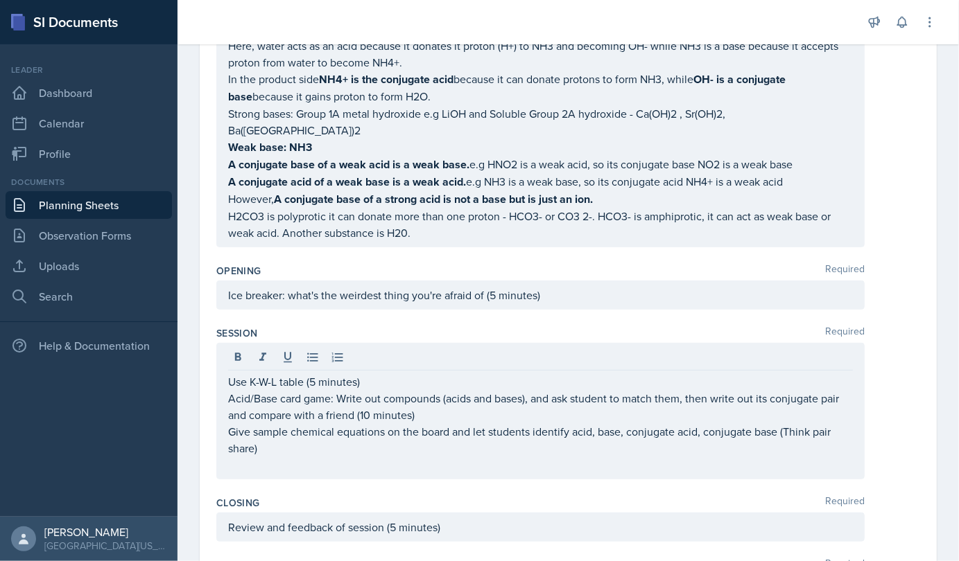
click at [225, 513] on div "Review and feedback of session (5 minutes)" at bounding box center [540, 527] width 648 height 29
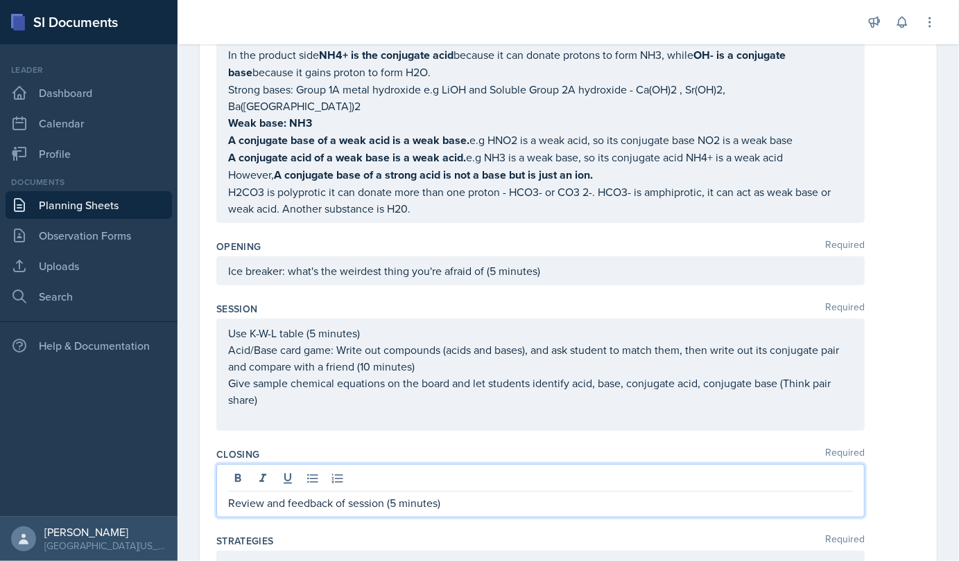
click at [228, 495] on p "Review and feedback of session (5 minutes)" at bounding box center [540, 503] width 624 height 17
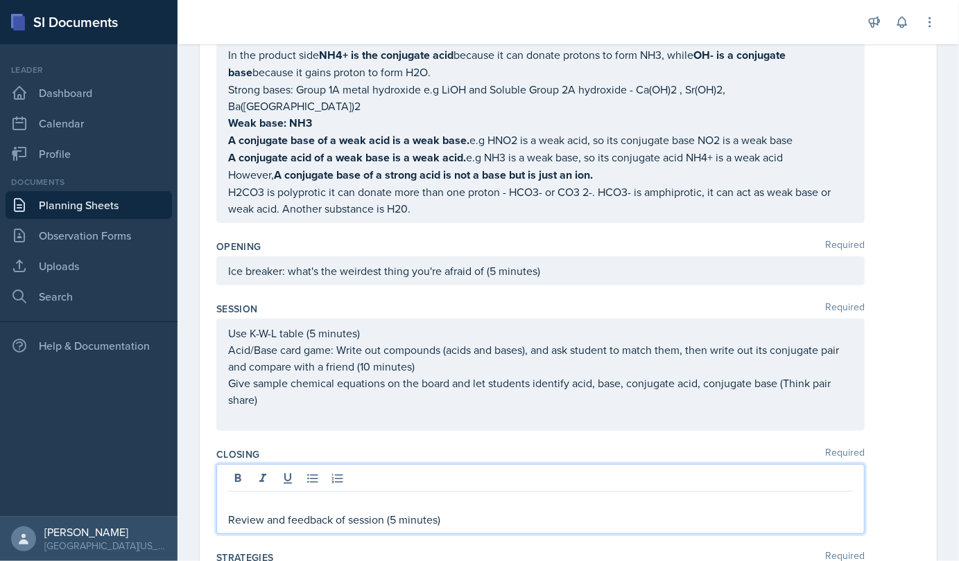
click at [235, 495] on p at bounding box center [540, 503] width 624 height 17
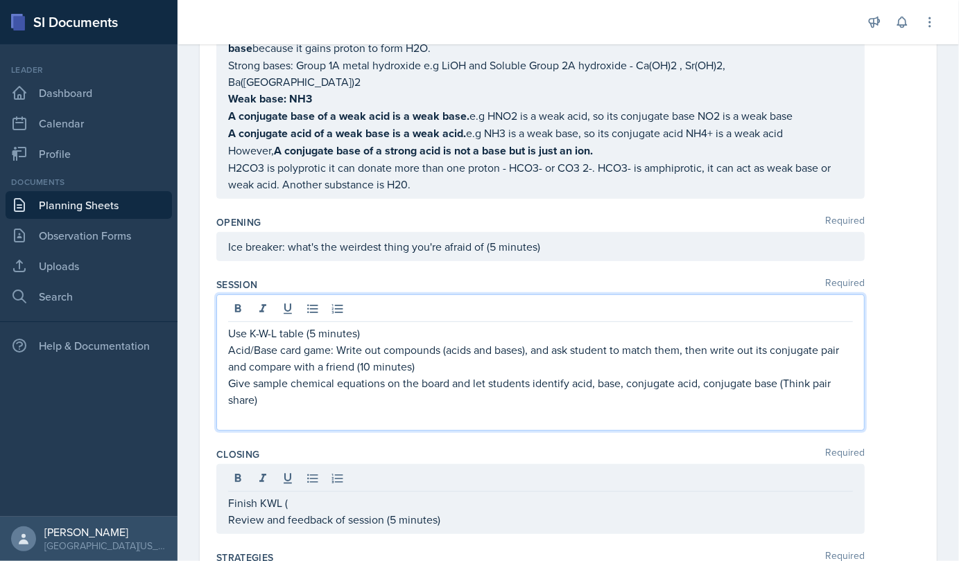
click at [260, 381] on p "Give sample chemical equations on the board and let students identify acid, bas…" at bounding box center [540, 391] width 624 height 33
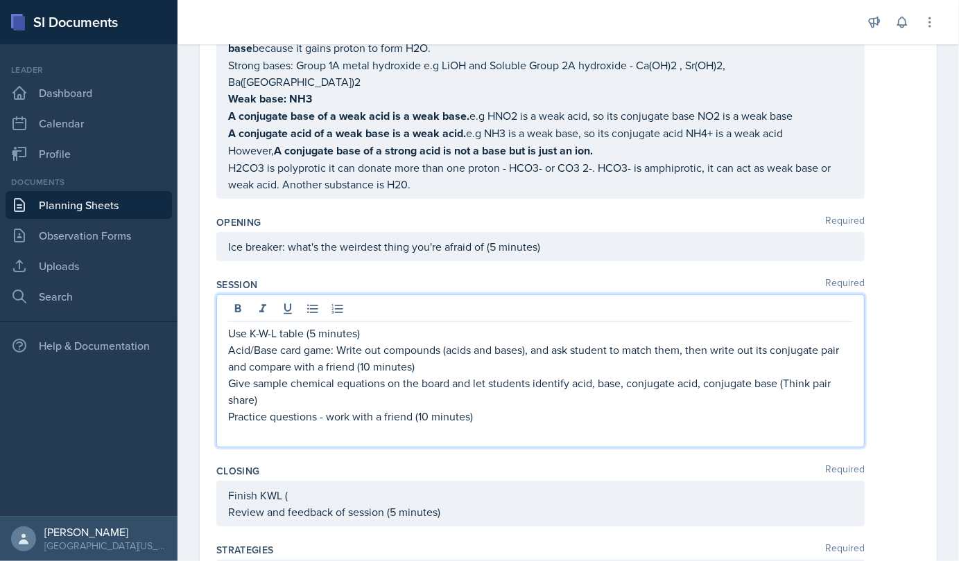
click at [320, 376] on p "Give sample chemical equations on the board and let students identify acid, bas…" at bounding box center [540, 391] width 624 height 33
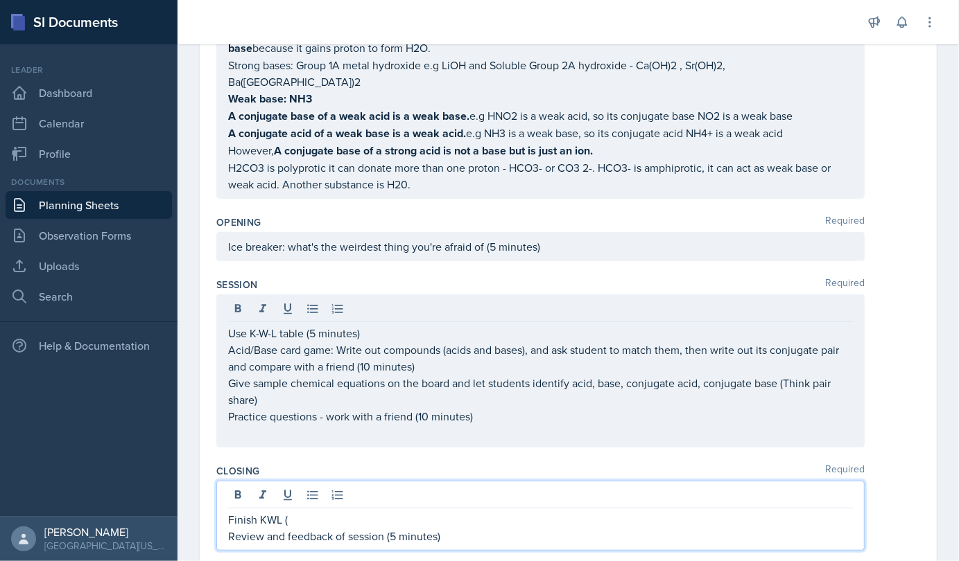
click at [299, 481] on div "Finish KWL ( Review and feedback of session (5 minutes)" at bounding box center [540, 516] width 648 height 70
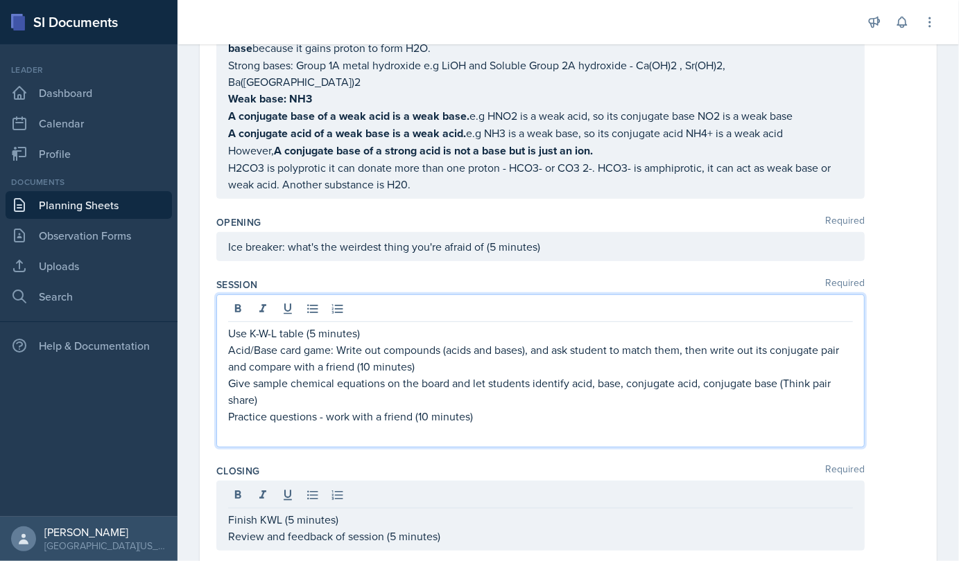
click at [289, 408] on p "Practice questions - work with a friend (10 minutes)" at bounding box center [540, 416] width 624 height 17
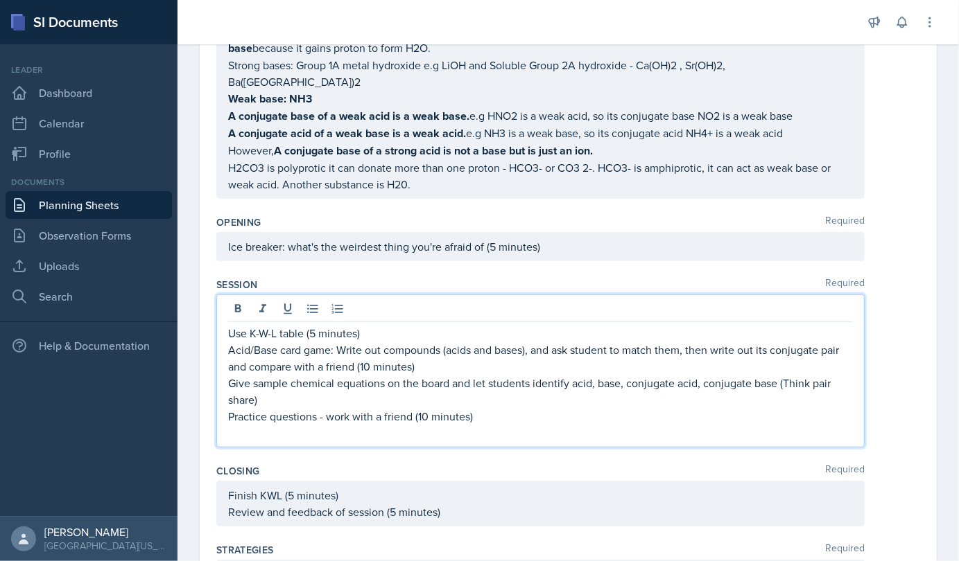
drag, startPoint x: 290, startPoint y: 390, endPoint x: 272, endPoint y: 378, distance: 20.6
click at [272, 378] on div "Use K-W-L table (5 minutes) Acid/Base card game: Write out compounds (acids and…" at bounding box center [540, 383] width 624 height 116
click at [272, 378] on p "Give sample chemical equations on the board and let students identify acid, bas…" at bounding box center [540, 391] width 624 height 33
click at [238, 425] on p at bounding box center [540, 433] width 624 height 17
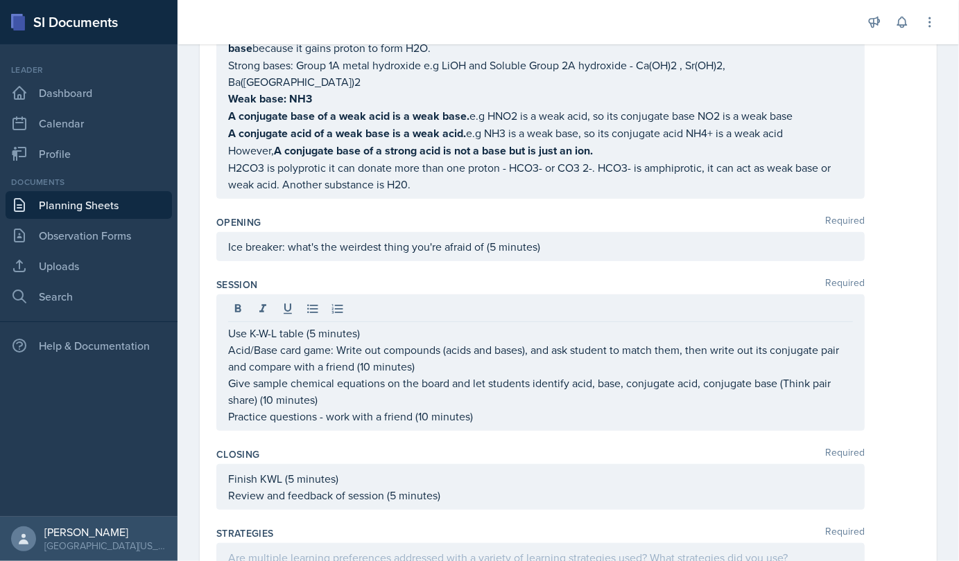
click at [226, 310] on div "Use K-W-L table (5 minutes) Acid/Base card game: Write out compounds (acids and…" at bounding box center [540, 363] width 648 height 137
click at [227, 313] on div "Use K-W-L table (5 minutes) Acid/Base card game: Write out compounds (acids and…" at bounding box center [540, 363] width 648 height 137
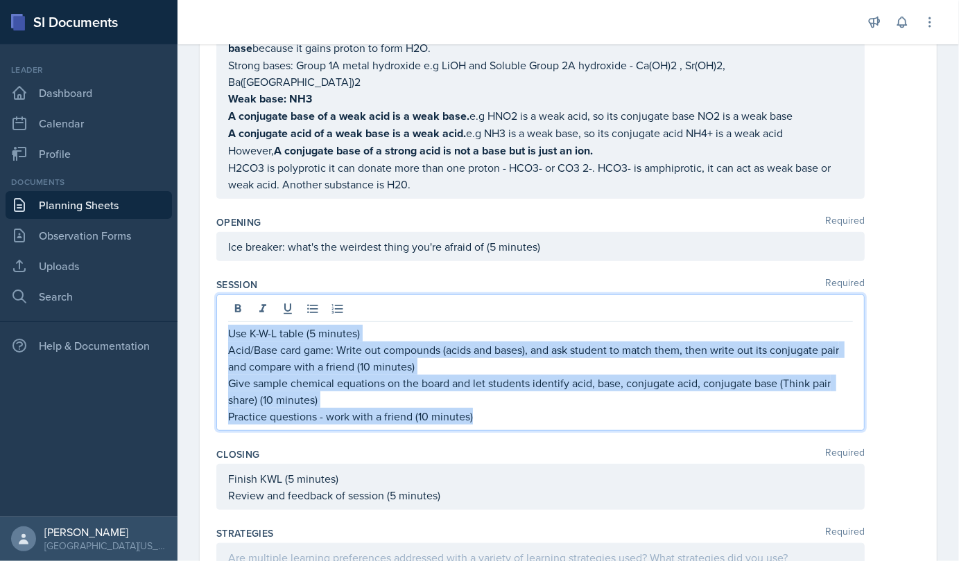
drag, startPoint x: 227, startPoint y: 313, endPoint x: 487, endPoint y: 403, distance: 275.1
click at [487, 403] on div "Use K-W-L table (5 minutes) Acid/Base card game: Write out compounds (acids and…" at bounding box center [540, 375] width 624 height 100
copy div "Use K-W-L table (5 minutes) Acid/Base card game: Write out compounds (acids and…"
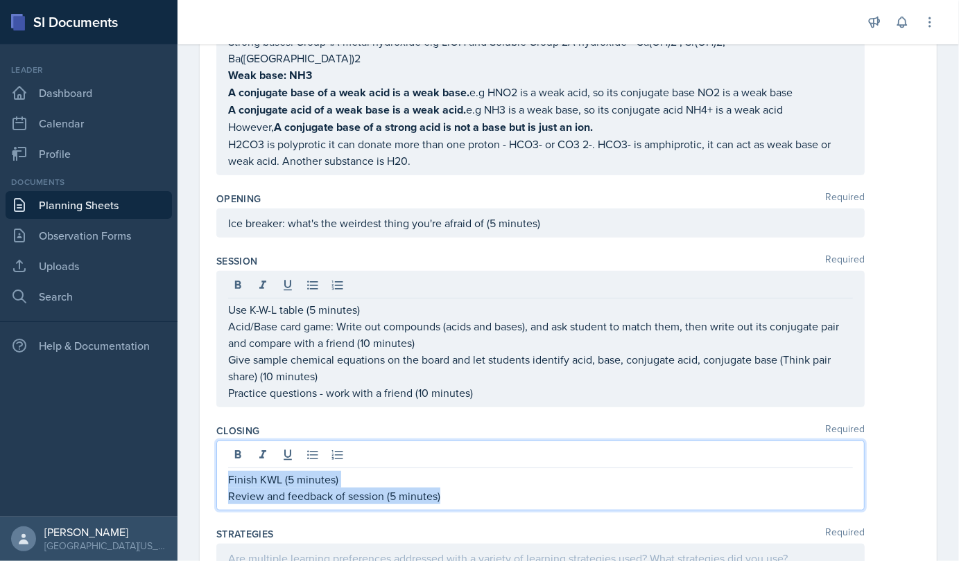
drag, startPoint x: 230, startPoint y: 457, endPoint x: 446, endPoint y: 480, distance: 217.5
click at [446, 480] on div "Finish KWL (5 minutes) Review and feedback of session (5 minutes)" at bounding box center [540, 487] width 624 height 33
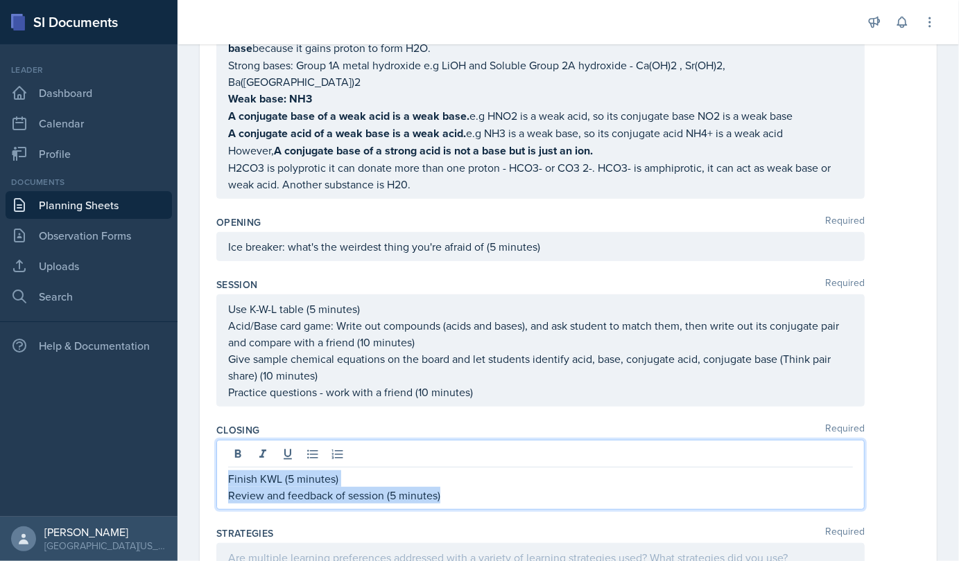
copy div "Finish KWL (5 minutes) Review and feedback of session (5 minutes)"
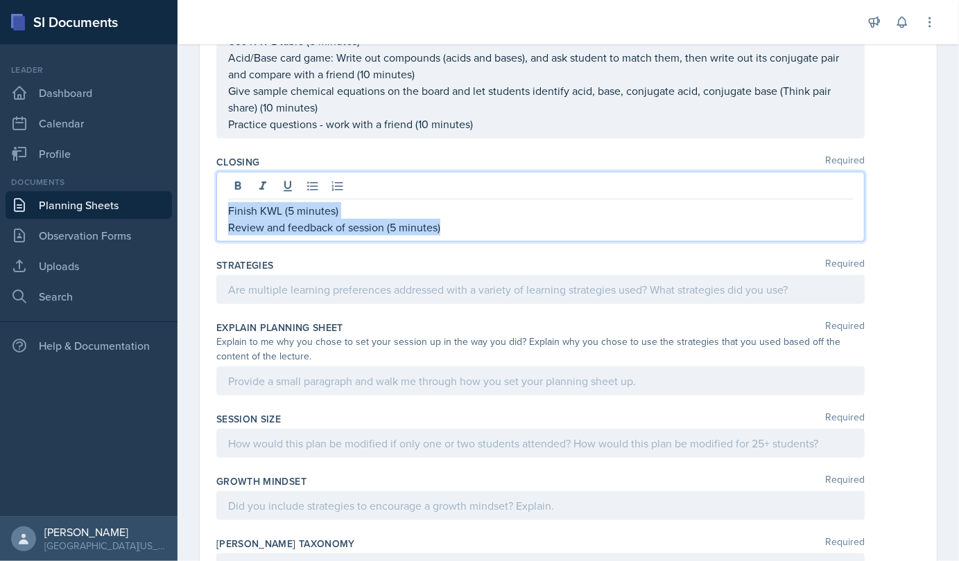
scroll to position [593, 0]
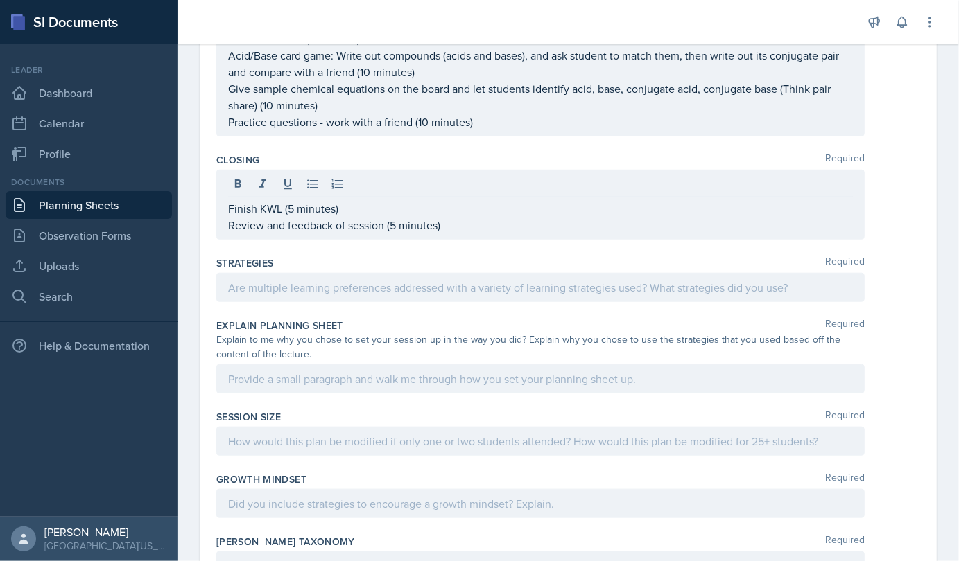
click at [293, 273] on div at bounding box center [540, 287] width 648 height 29
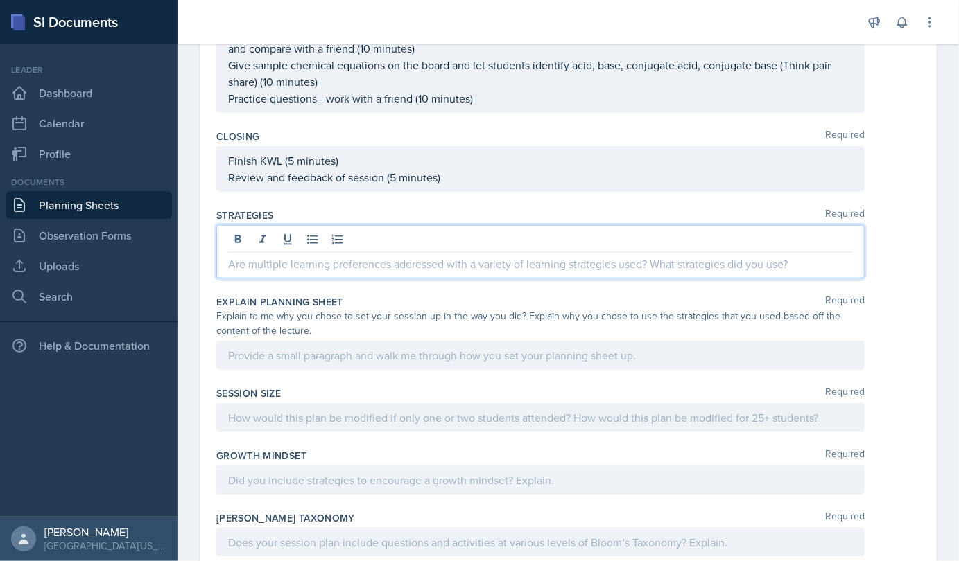
drag, startPoint x: 293, startPoint y: 256, endPoint x: 263, endPoint y: 243, distance: 32.3
click at [263, 256] on p at bounding box center [540, 264] width 624 height 17
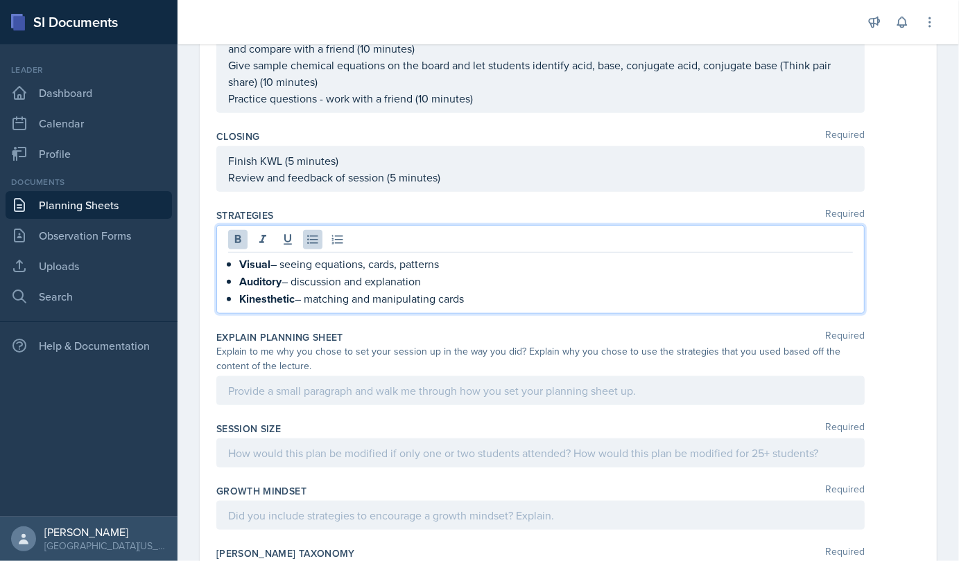
click at [234, 256] on div "Visual – seeing equations, cards, patterns Auditory – discussion and explanatio…" at bounding box center [540, 282] width 624 height 52
click at [238, 267] on div "Visual – seeing equations, cards, patterns Auditory – discussion and explanatio…" at bounding box center [540, 282] width 624 height 52
click at [237, 273] on div "Visual – seeing equations, cards, patterns Auditory – discussion and explanatio…" at bounding box center [540, 282] width 624 height 52
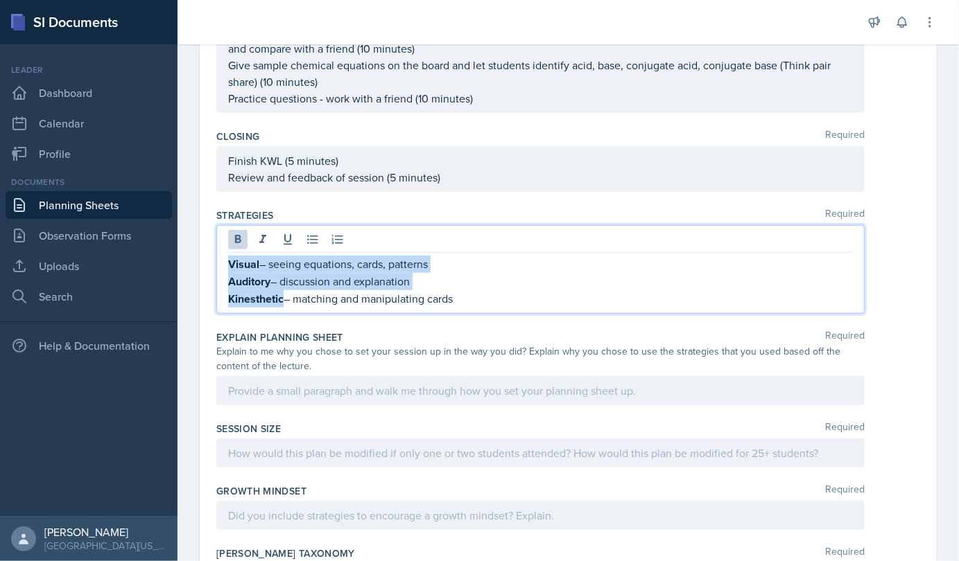
drag, startPoint x: 228, startPoint y: 239, endPoint x: 283, endPoint y: 281, distance: 69.7
click at [283, 281] on div "Visual – seeing equations, cards, patterns Auditory – discussion and explanatio…" at bounding box center [540, 282] width 624 height 52
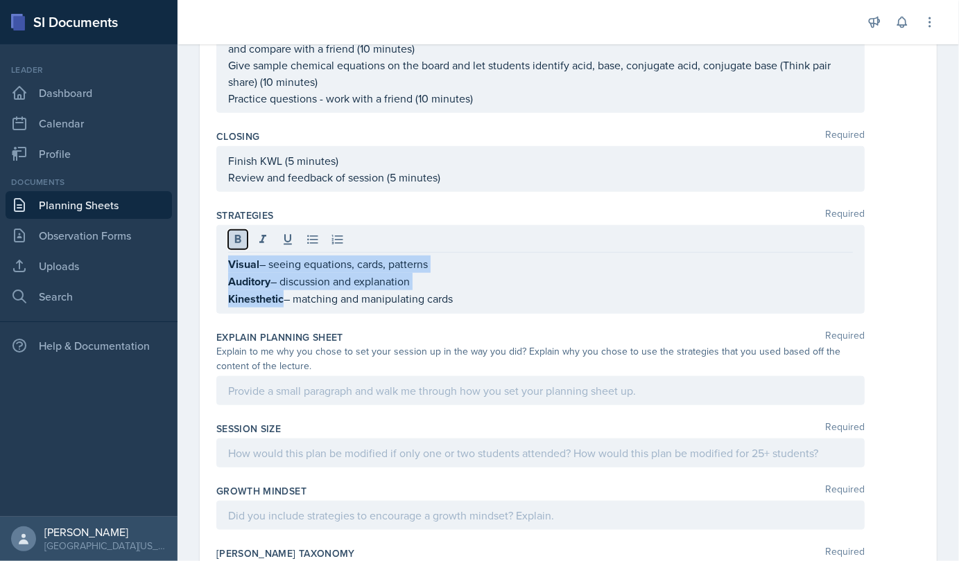
click at [236, 230] on button at bounding box center [237, 239] width 19 height 19
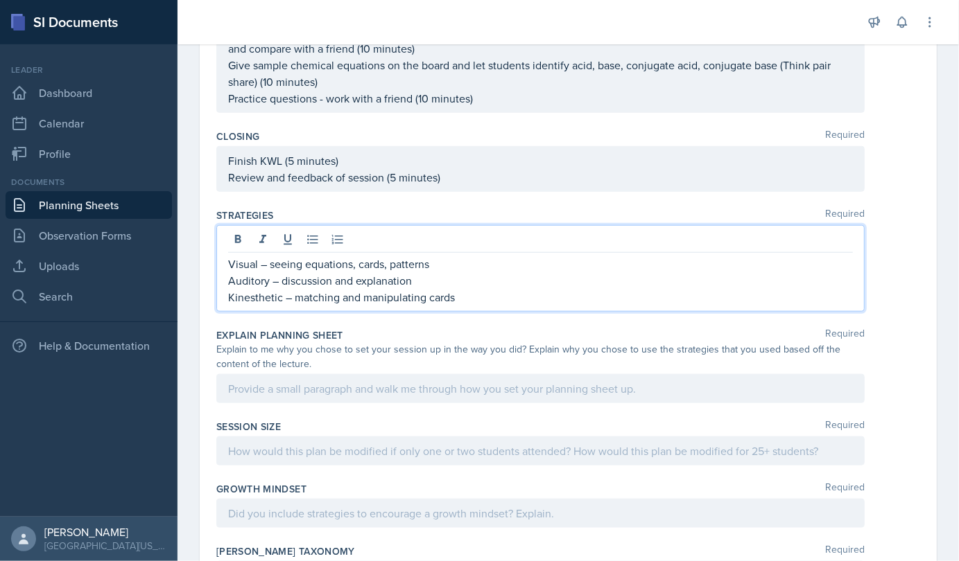
click at [472, 289] on p "Kinesthetic – matching and manipulating cards" at bounding box center [540, 297] width 624 height 17
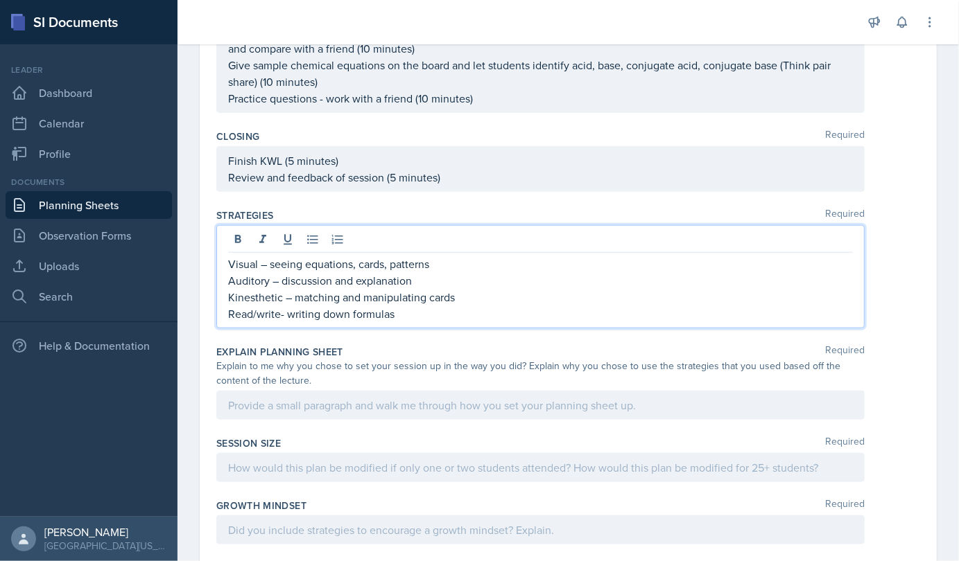
click at [408, 306] on p "Read/write- writing down formulas" at bounding box center [540, 314] width 624 height 17
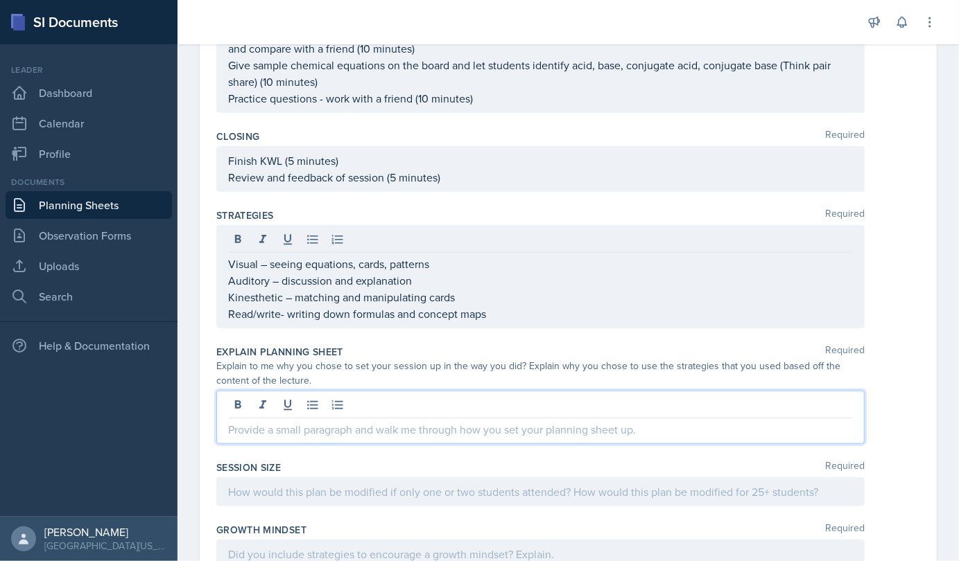
click at [399, 391] on div at bounding box center [540, 417] width 648 height 53
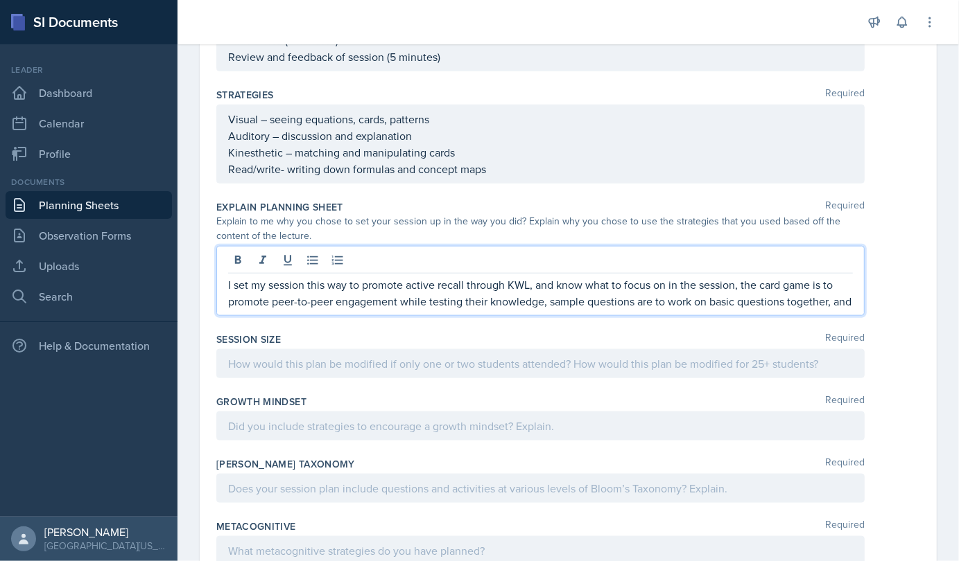
scroll to position [789, 0]
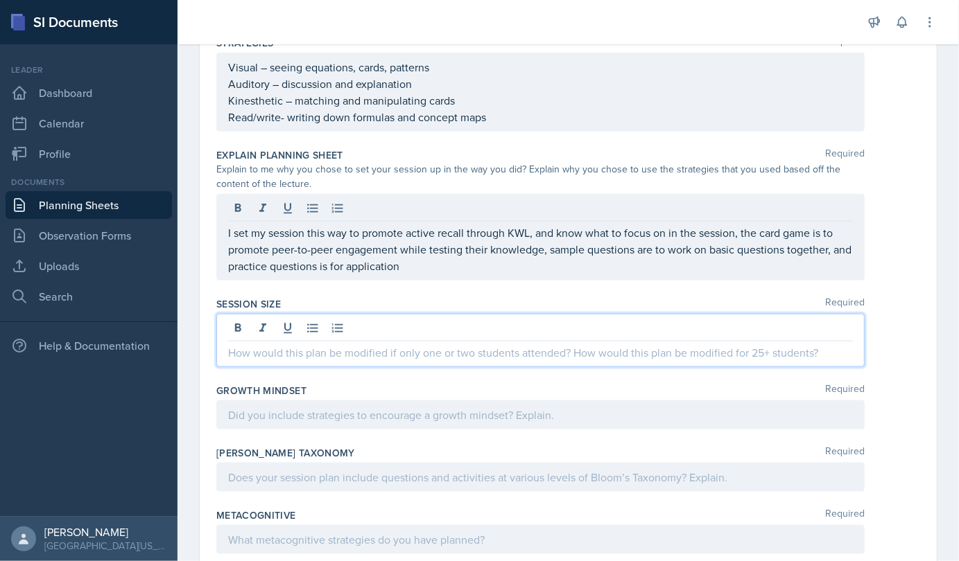
click at [390, 314] on div at bounding box center [540, 340] width 648 height 53
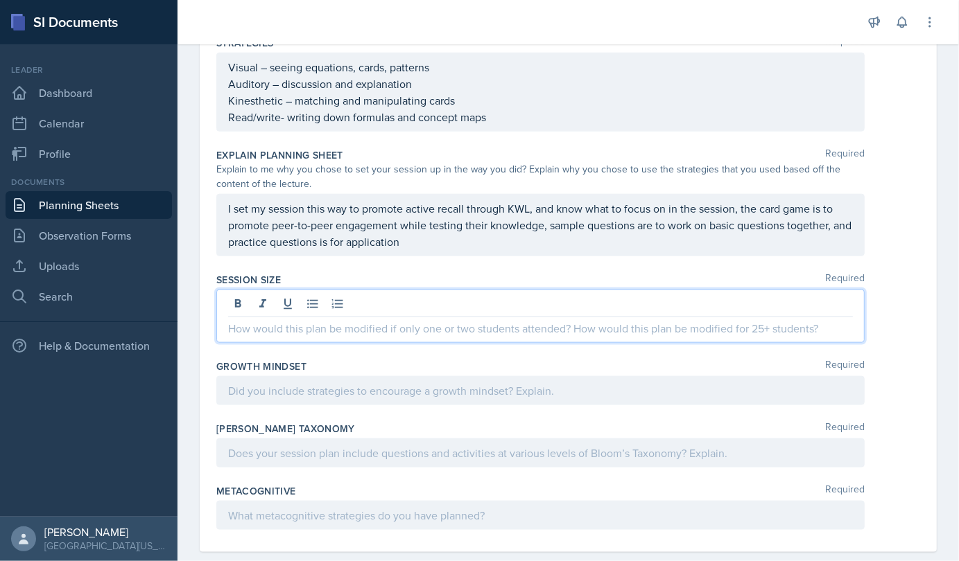
scroll to position [765, 0]
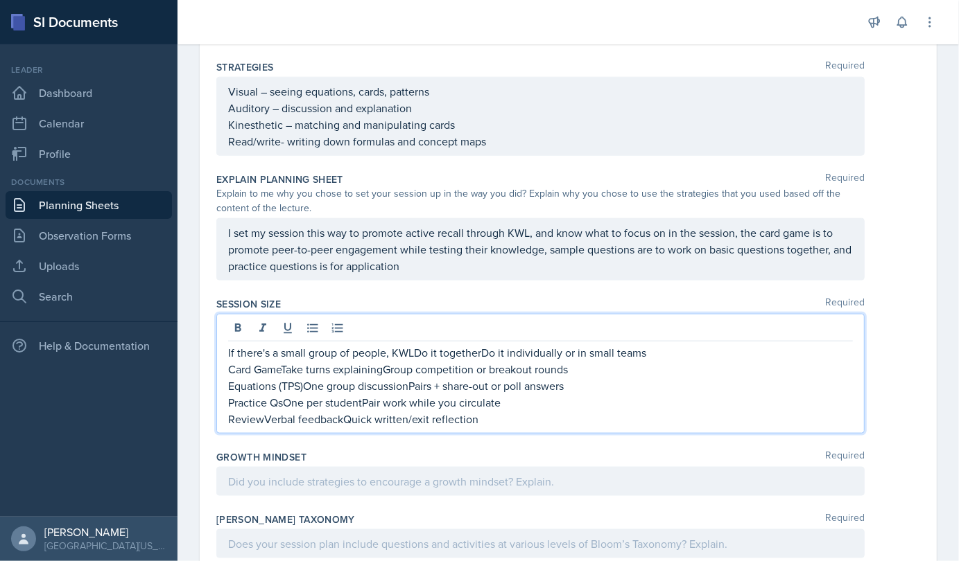
click at [416, 344] on p "If there's a small group of people, KWLDo it togetherDo it individually or in s…" at bounding box center [540, 352] width 624 height 17
click at [387, 344] on p "If there's a small group of people, KWL Do it togetherDo it individually or in …" at bounding box center [540, 352] width 624 height 17
click at [390, 344] on p "If there's a small group of people, KWL Do it togetherDo it individually or in …" at bounding box center [540, 352] width 624 height 17
click at [686, 344] on p "If there's a small group of people, for the KWL Do it togetherDo it individuall…" at bounding box center [540, 352] width 624 height 17
click at [629, 361] on p "Card GameTake turns explaining Group competition or breakout rounds" at bounding box center [540, 369] width 624 height 17
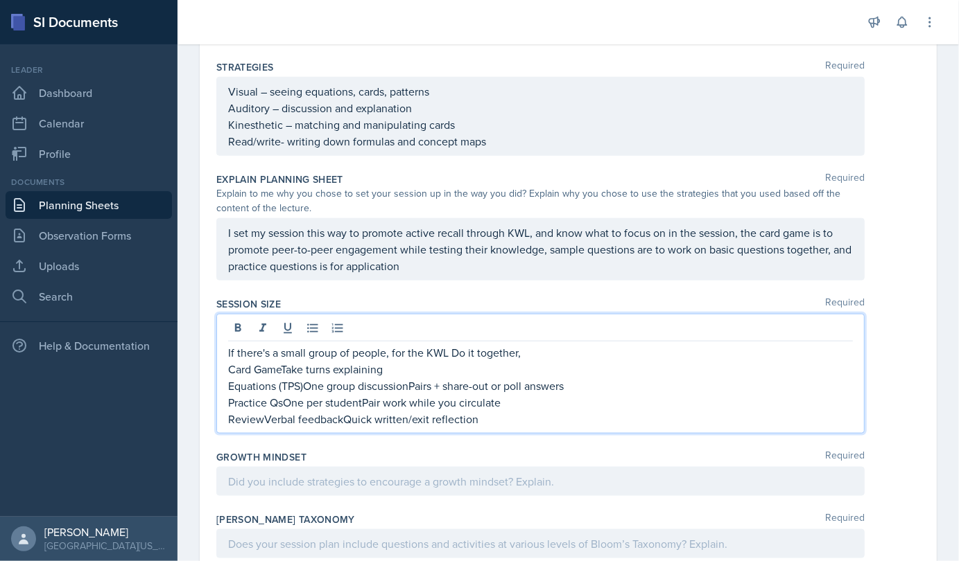
click at [624, 361] on p "Card GameTake turns explaining" at bounding box center [540, 369] width 624 height 17
click at [594, 378] on p "Equations (TPS)One group discussionPairs + share-out or poll answers" at bounding box center [540, 386] width 624 height 17
click at [512, 394] on p "Practice QsOne per studentPair work while you circulate" at bounding box center [540, 402] width 624 height 17
click at [502, 411] on p "ReviewVerbal feedbackQuick written/exit reflection" at bounding box center [540, 419] width 624 height 17
click at [232, 361] on p "Card GameTake turns explaining" at bounding box center [540, 369] width 624 height 17
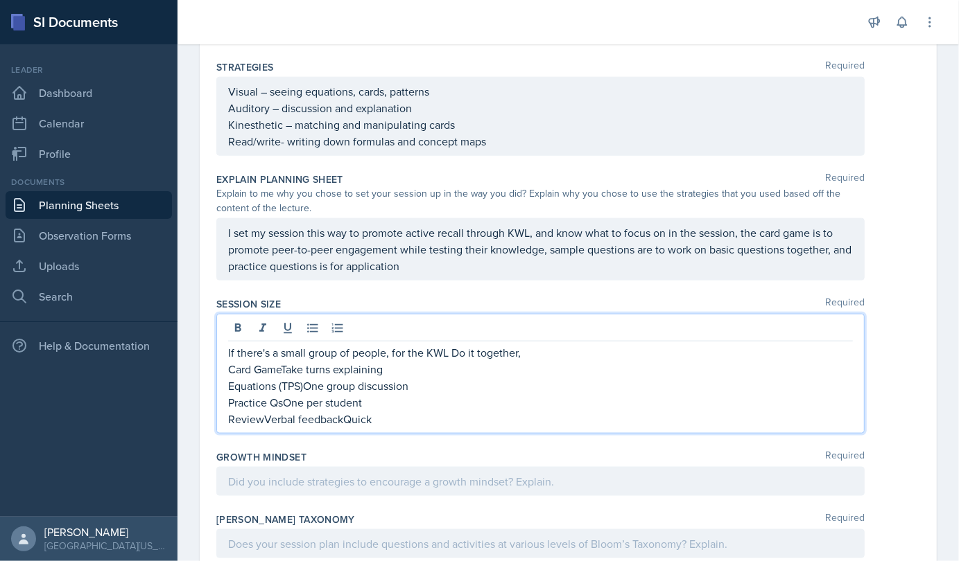
click at [229, 361] on p "Card GameTake turns explaining" at bounding box center [540, 369] width 624 height 17
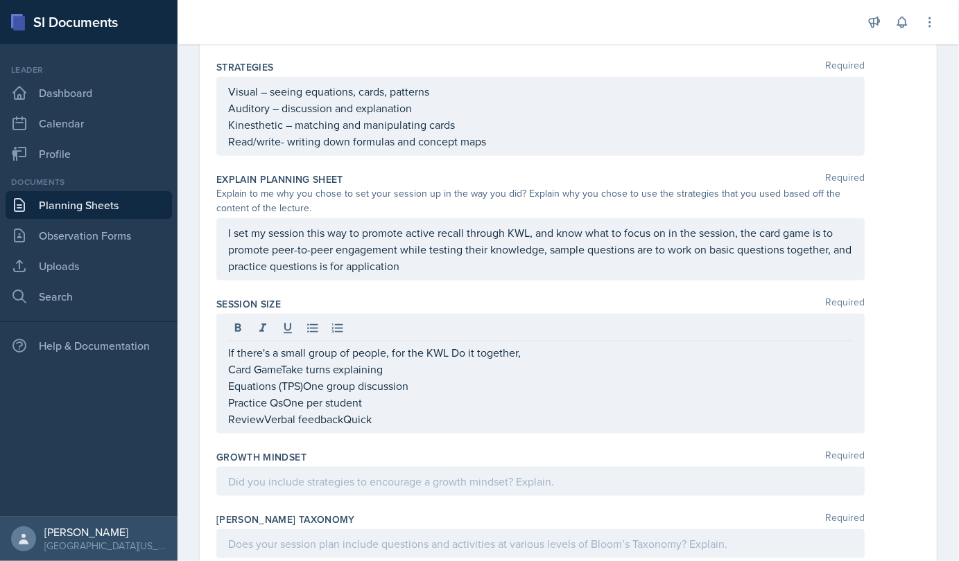
drag, startPoint x: 364, startPoint y: 411, endPoint x: 376, endPoint y: 388, distance: 26.1
click at [376, 388] on div "Session Size Required If there's a small group of people, for the KWL Do it tog…" at bounding box center [567, 368] width 703 height 153
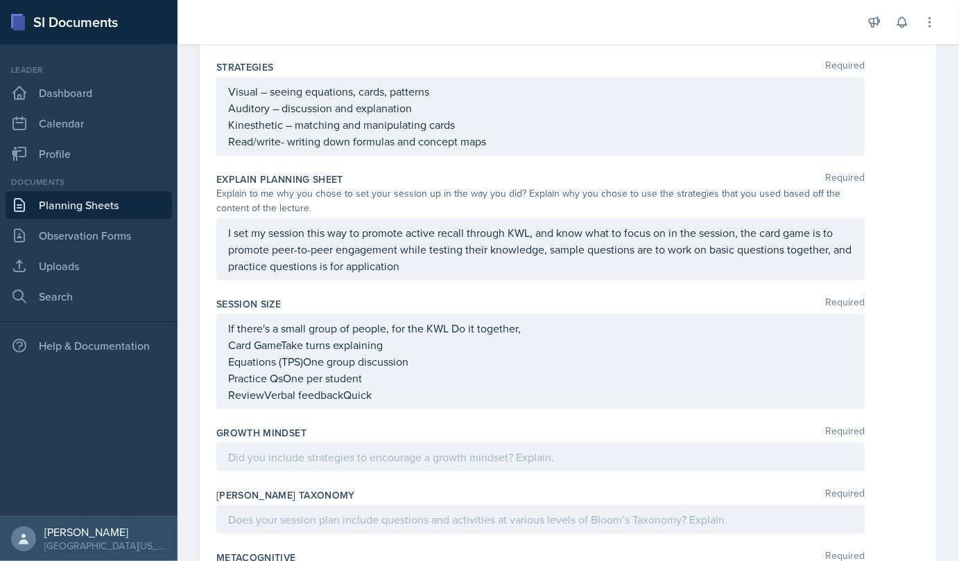
click at [376, 388] on div "Session Size Required If there's a small group of people, for the KWL Do it tog…" at bounding box center [567, 356] width 703 height 129
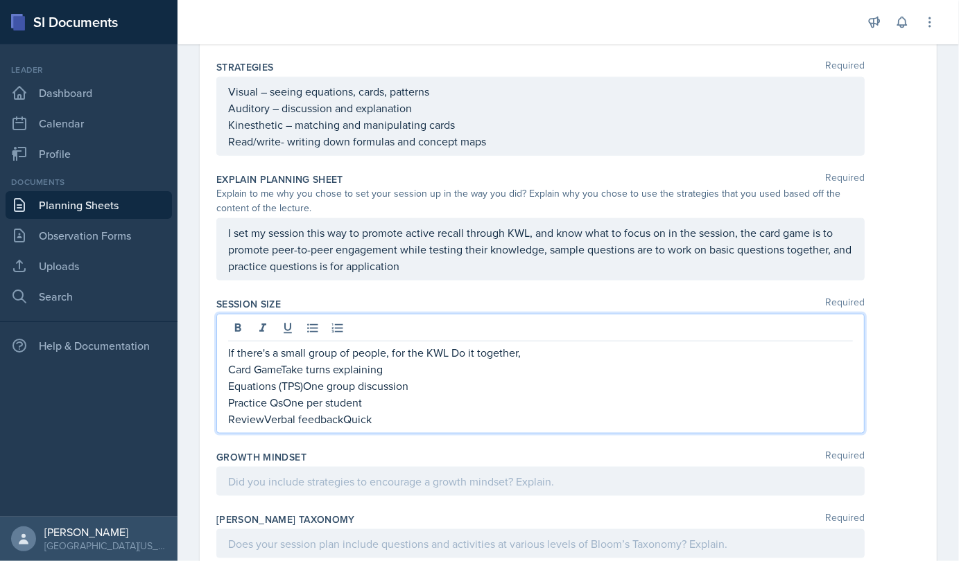
click at [380, 371] on div "If there's a small group of people, for the KWL Do it together, Card GameTake t…" at bounding box center [540, 385] width 624 height 83
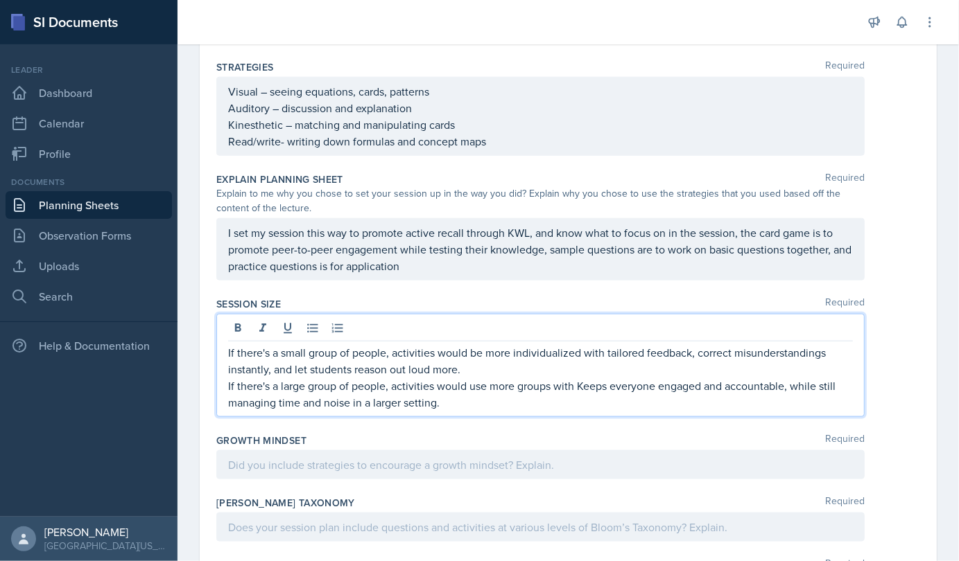
click at [579, 378] on p "If there's a large group of people, activities would use more groups with Keeps…" at bounding box center [540, 394] width 624 height 33
click at [581, 378] on p "If there's a large group of people, activities would use more groups that Keeps…" at bounding box center [540, 394] width 624 height 33
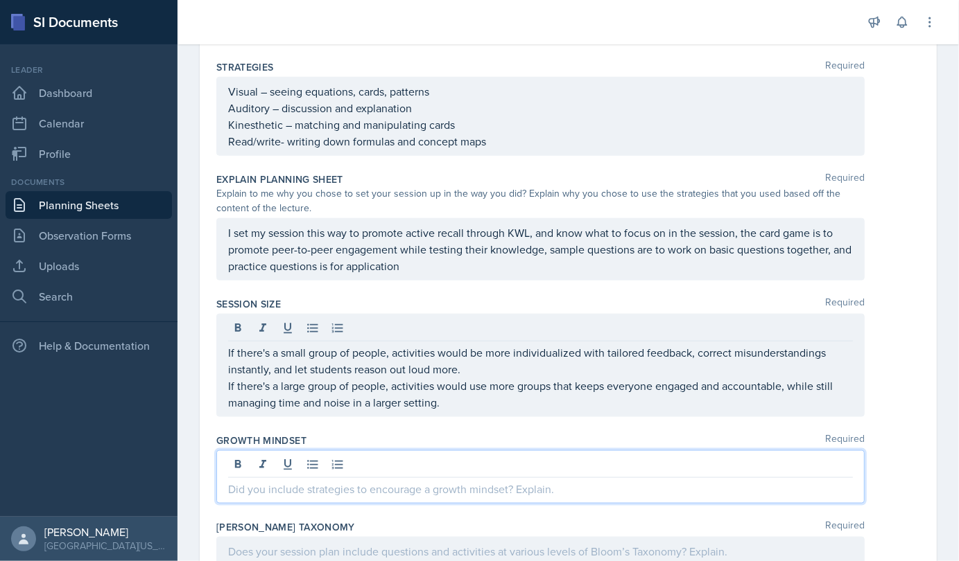
click at [381, 451] on div at bounding box center [540, 477] width 648 height 53
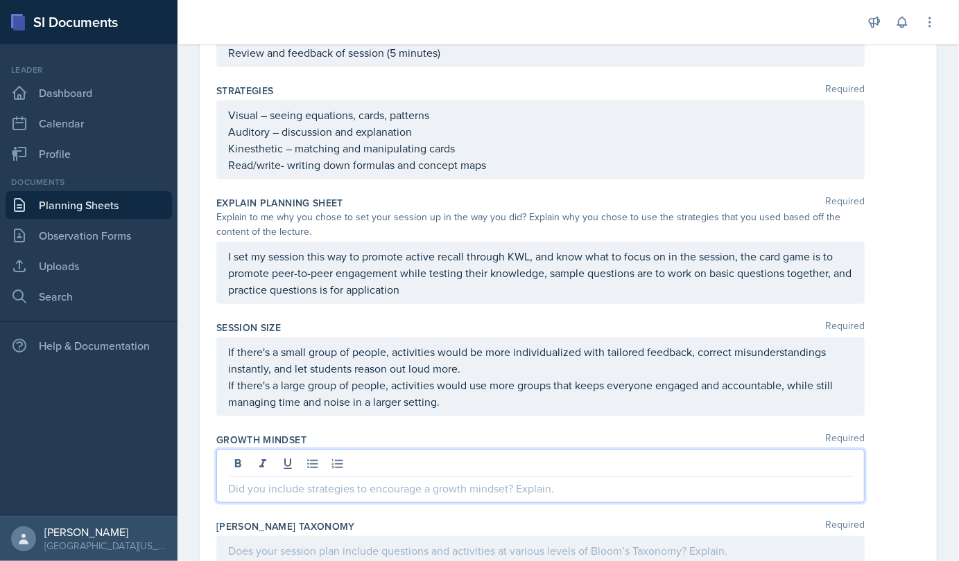
scroll to position [839, 0]
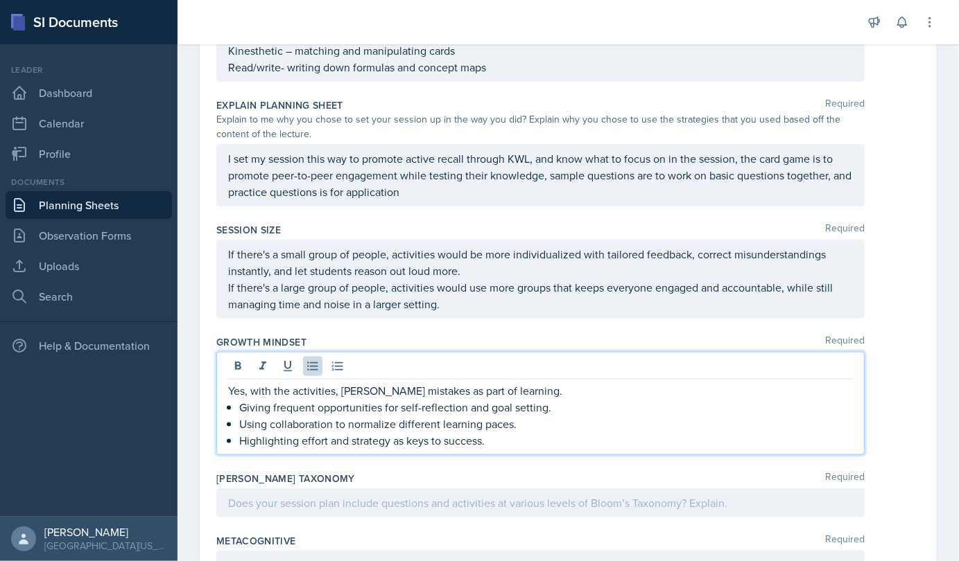
click at [236, 385] on div "Yes, with the activities, [PERSON_NAME] mistakes as part of learning. Giving fr…" at bounding box center [540, 416] width 624 height 67
click at [236, 394] on div "Yes, with the activities, [PERSON_NAME] mistakes as part of learning. Giving fr…" at bounding box center [540, 416] width 624 height 67
click at [234, 419] on div "Yes, with the activities, [PERSON_NAME] mistakes as part of learning. Giving fr…" at bounding box center [540, 416] width 624 height 67
click at [338, 383] on p "Yes, with the activities, [PERSON_NAME] mistakes as part of learning." at bounding box center [540, 391] width 624 height 17
click at [259, 399] on p "Giving frequent opportunities for self-reflection and goal setting." at bounding box center [540, 407] width 624 height 17
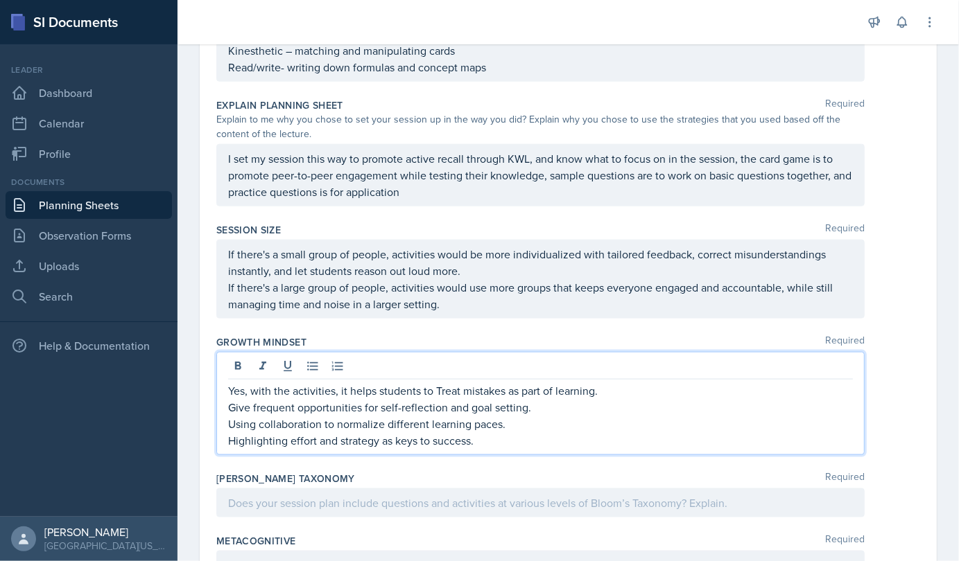
click at [256, 432] on p "Highlighting effort and strategy as keys to success." at bounding box center [540, 440] width 624 height 17
click at [256, 416] on p "Using collaboration to normalize different learning paces." at bounding box center [540, 424] width 624 height 17
click at [288, 432] on p "Highlighting effort and strategy as keys to success." at bounding box center [540, 440] width 624 height 17
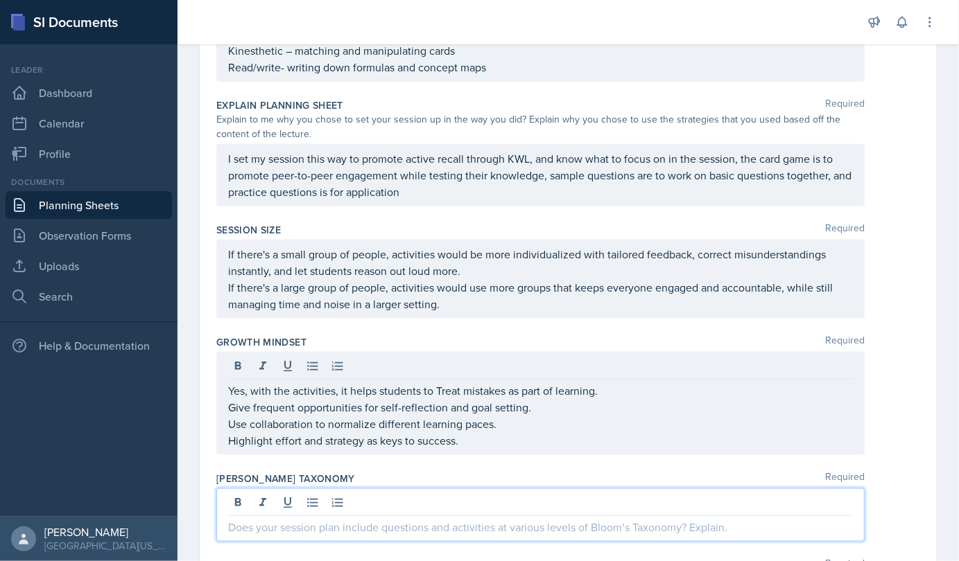
click at [349, 489] on div at bounding box center [540, 515] width 648 height 53
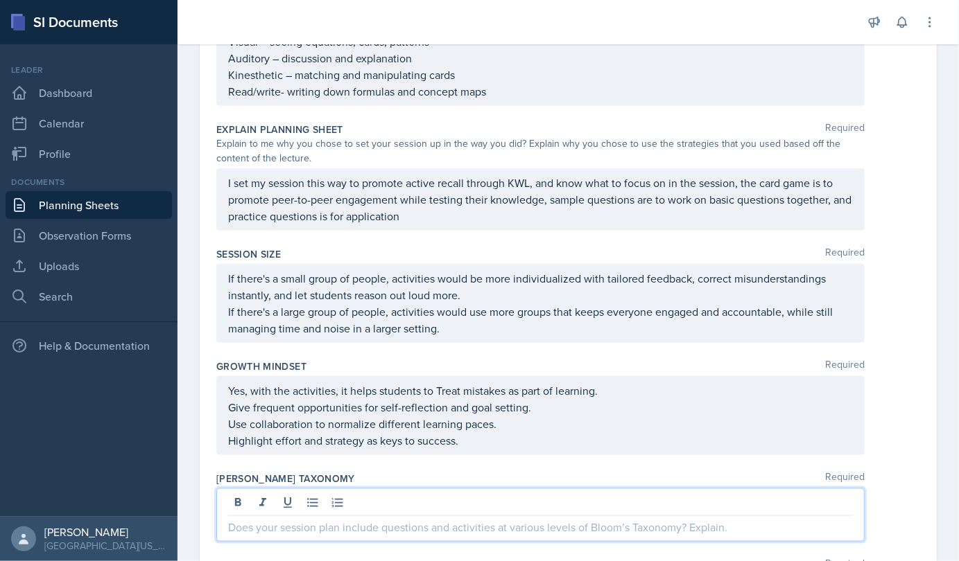
scroll to position [889, 0]
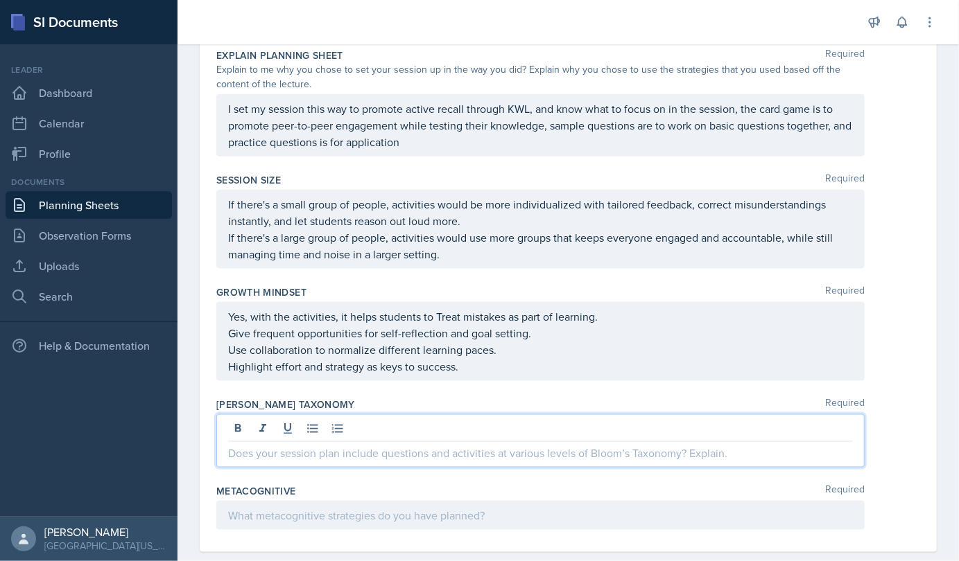
click at [311, 445] on p at bounding box center [540, 453] width 624 height 17
paste div
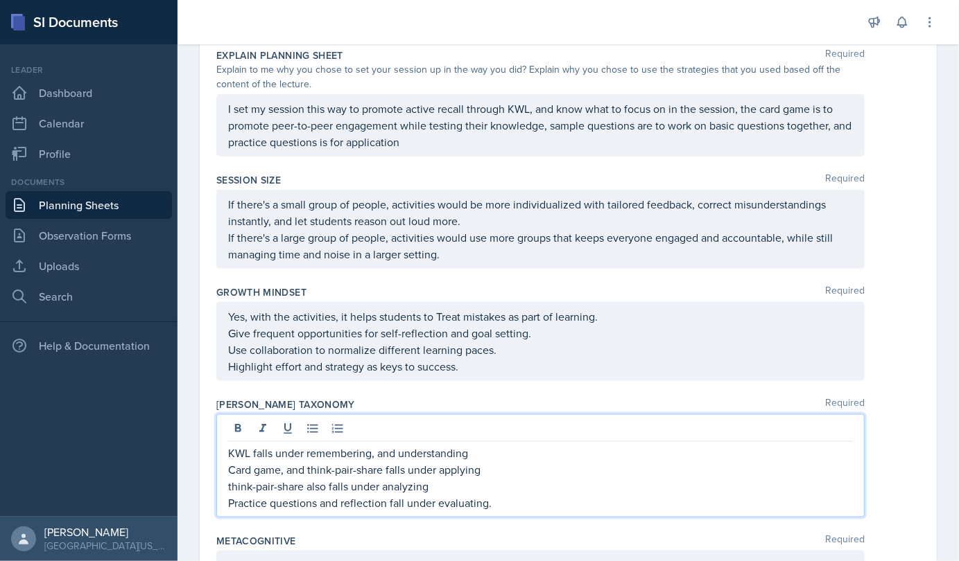
click at [500, 495] on p "Practice questions and reflection fall under evaluating." at bounding box center [540, 503] width 624 height 17
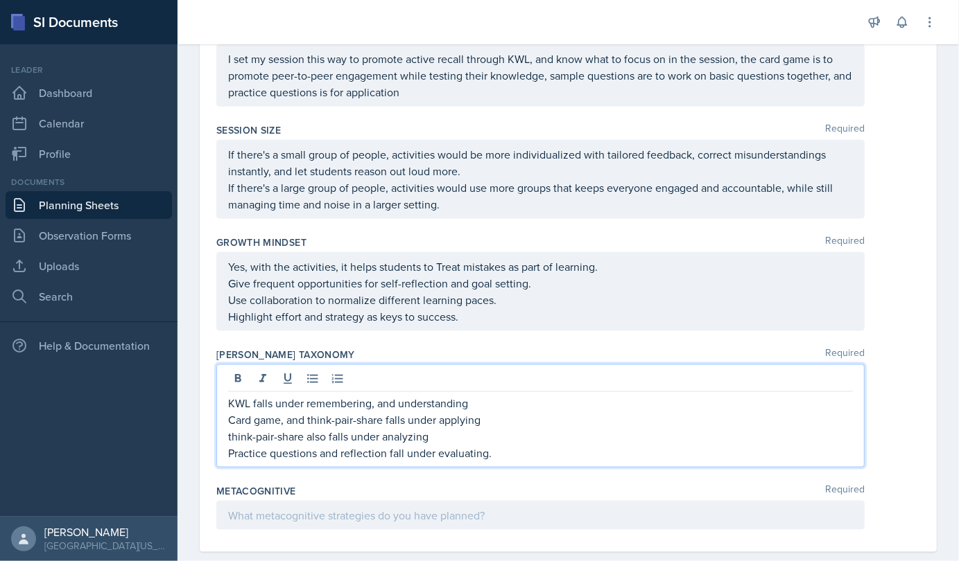
click at [301, 501] on div at bounding box center [540, 515] width 648 height 29
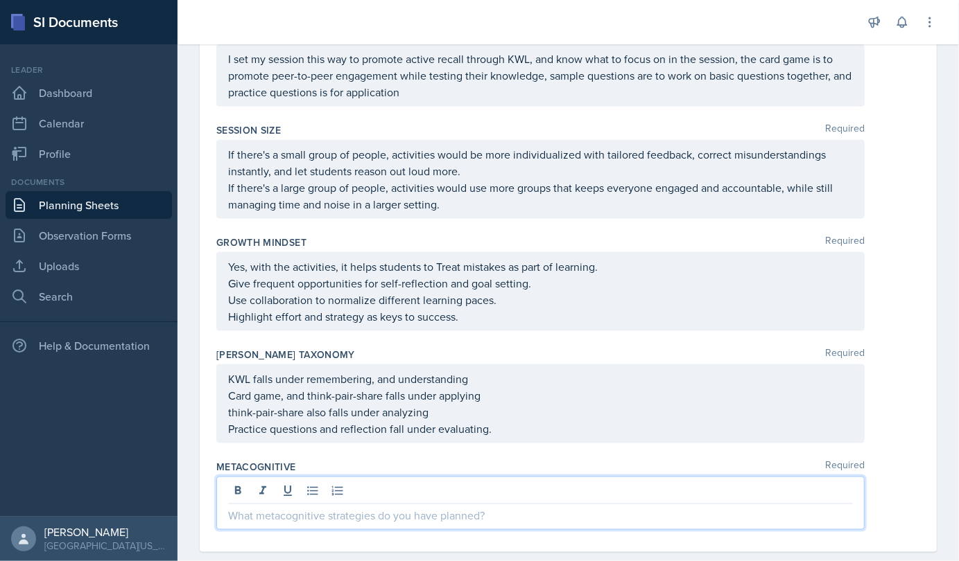
scroll to position [915, 0]
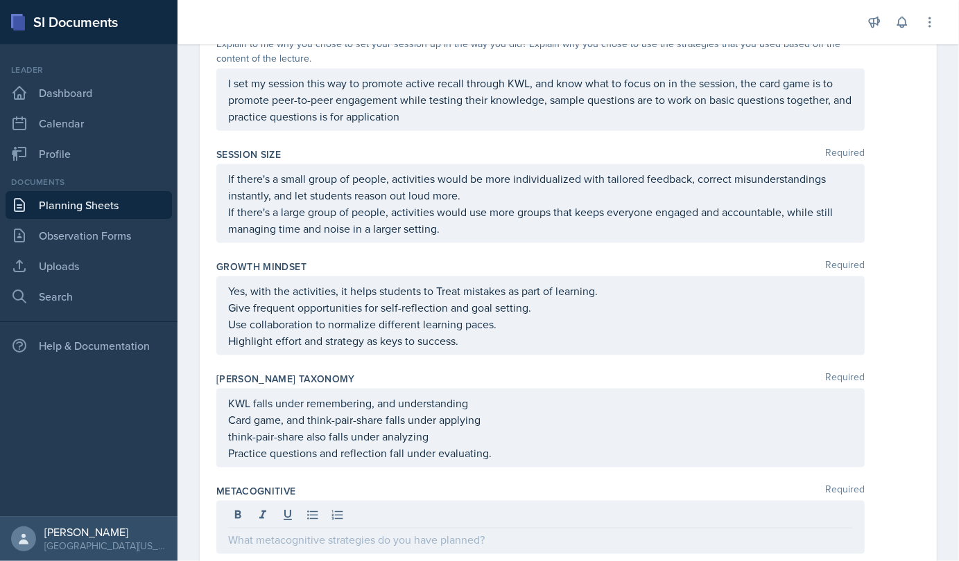
click at [301, 506] on div at bounding box center [540, 517] width 624 height 23
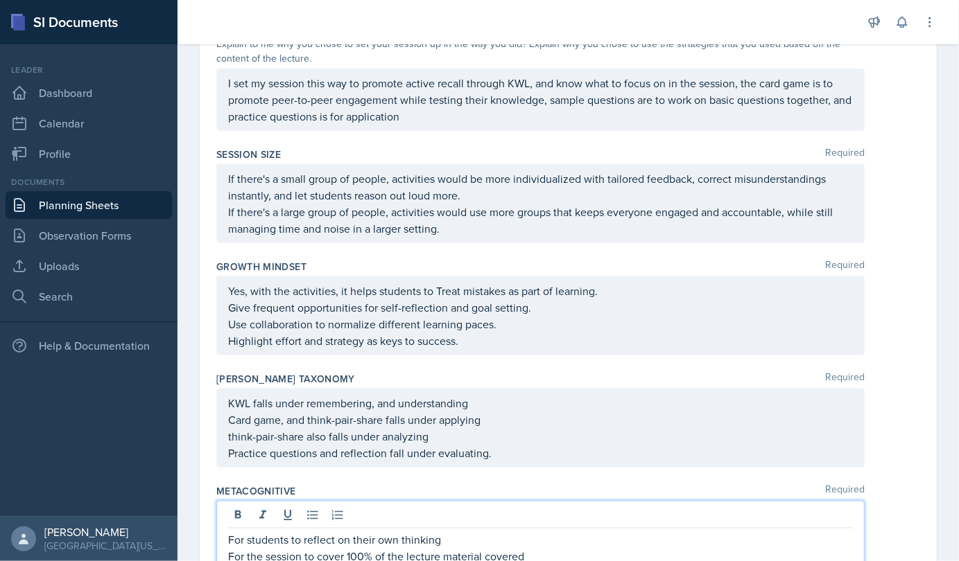
click at [440, 548] on p "For the session to cover 100% of the lecture material covered" at bounding box center [540, 556] width 624 height 17
click at [441, 532] on p "For students to reflect on their own thinking" at bounding box center [540, 540] width 624 height 17
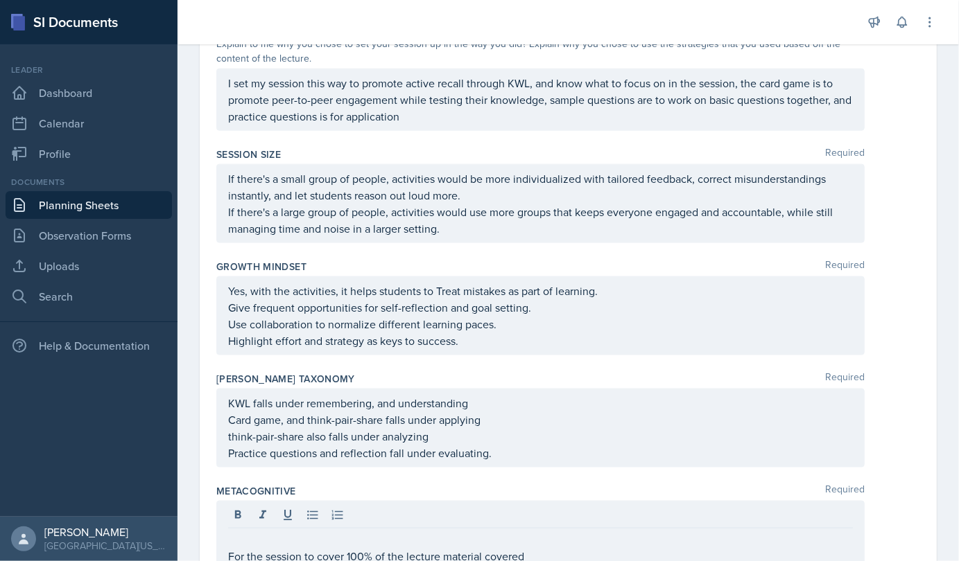
click at [226, 532] on div "For the session to cover 100% of the lecture material covered Active recall str…" at bounding box center [540, 544] width 648 height 87
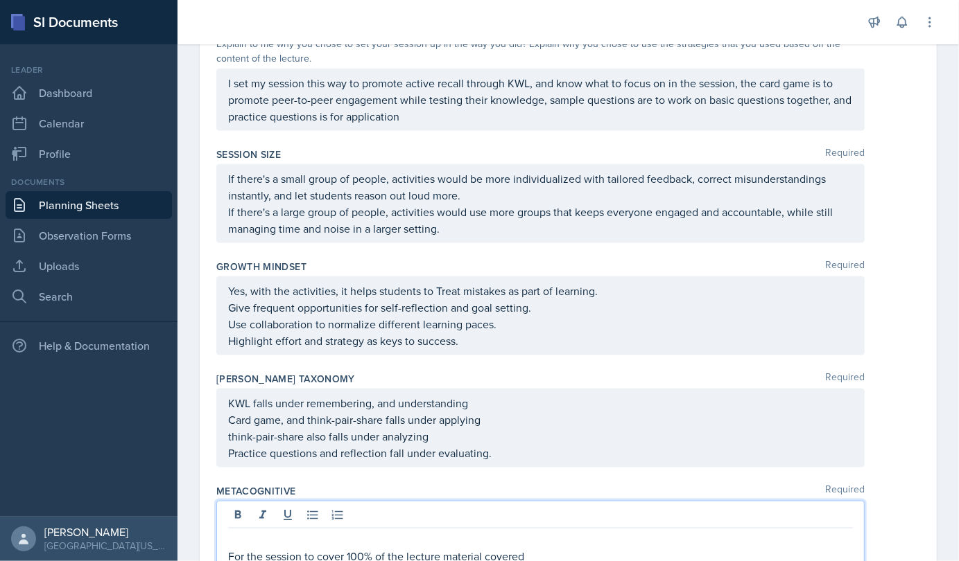
click at [226, 532] on div "For the session to cover 100% of the lecture material covered Active recall str…" at bounding box center [540, 544] width 648 height 87
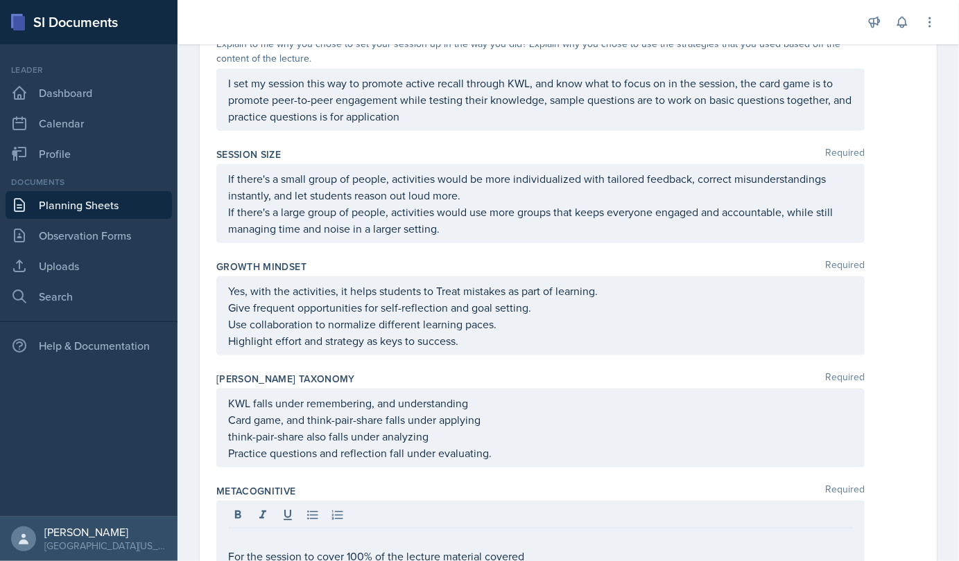
click at [226, 532] on div "For the session to cover 100% of the lecture material covered Active recall str…" at bounding box center [540, 544] width 648 height 87
click at [225, 532] on div "For the session to cover 100% of the lecture material covered Active recall str…" at bounding box center [540, 544] width 648 height 87
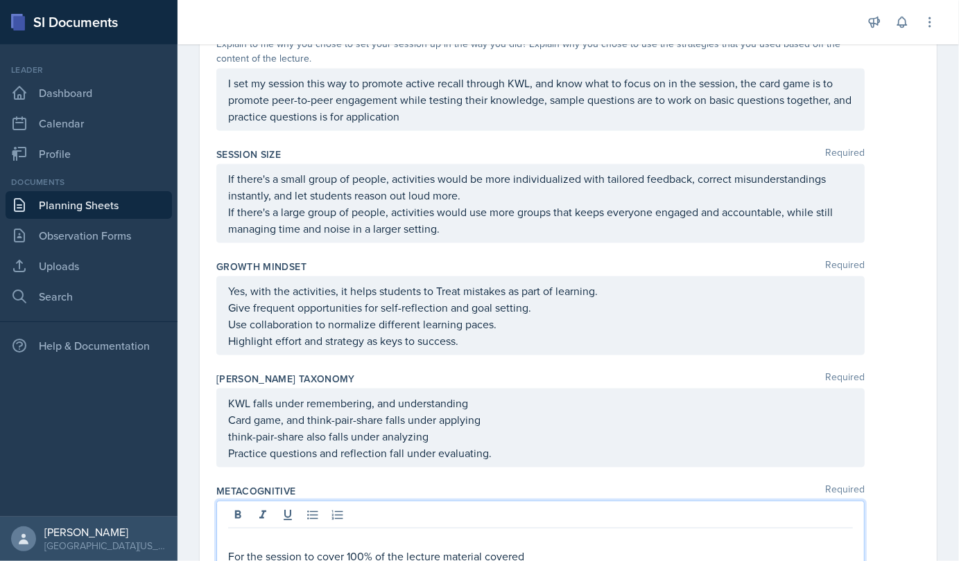
click at [228, 548] on p "For the session to cover 100% of the lecture material covered" at bounding box center [540, 556] width 624 height 17
click at [455, 548] on p "Active recall strengthens long-term memory" at bounding box center [540, 556] width 624 height 17
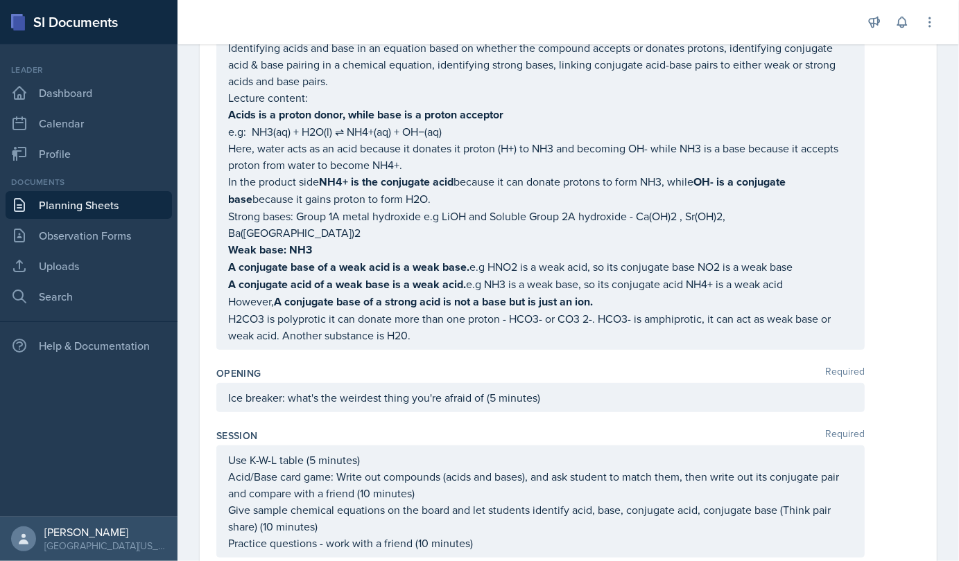
scroll to position [0, 0]
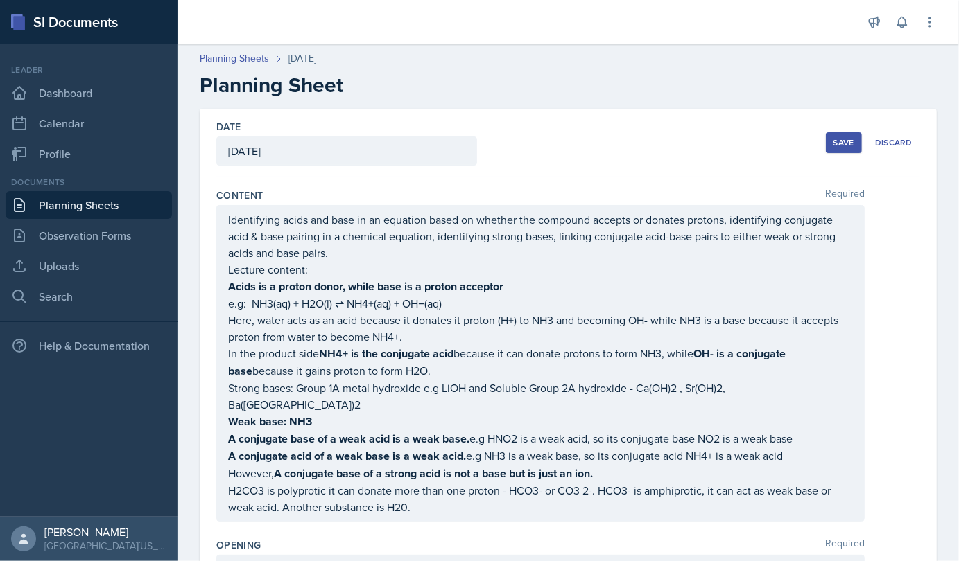
click at [833, 143] on div "Save" at bounding box center [843, 142] width 21 height 11
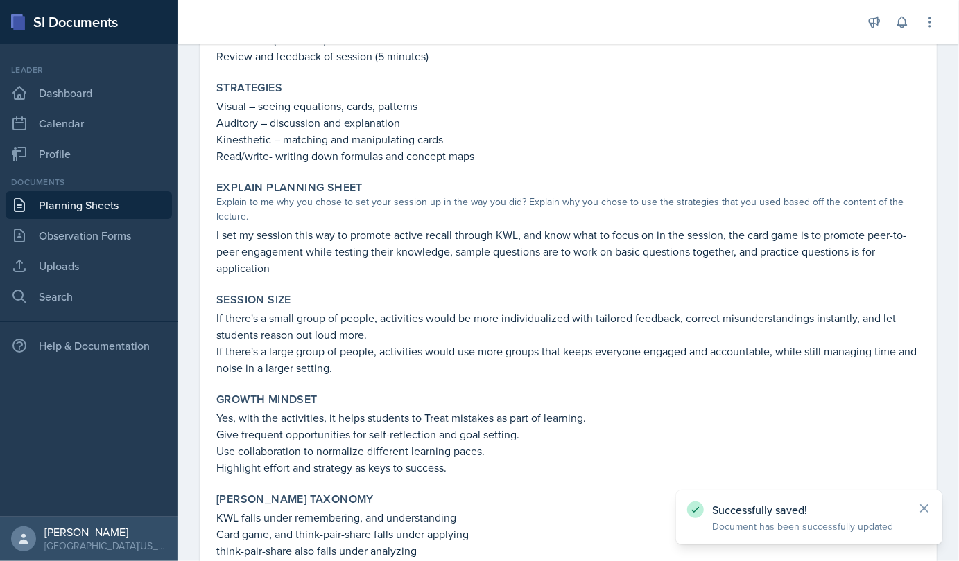
scroll to position [844, 0]
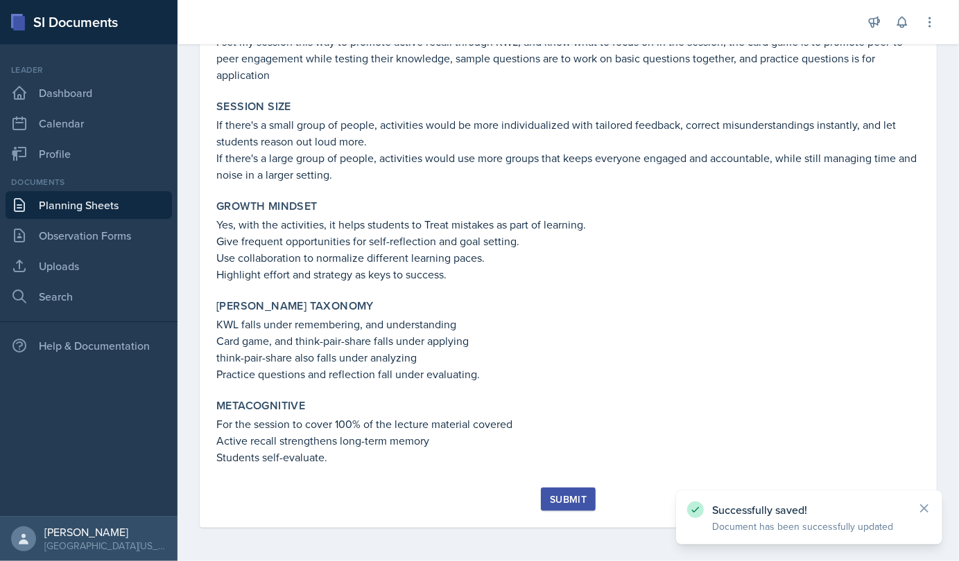
click at [554, 500] on div "Submit" at bounding box center [568, 499] width 37 height 11
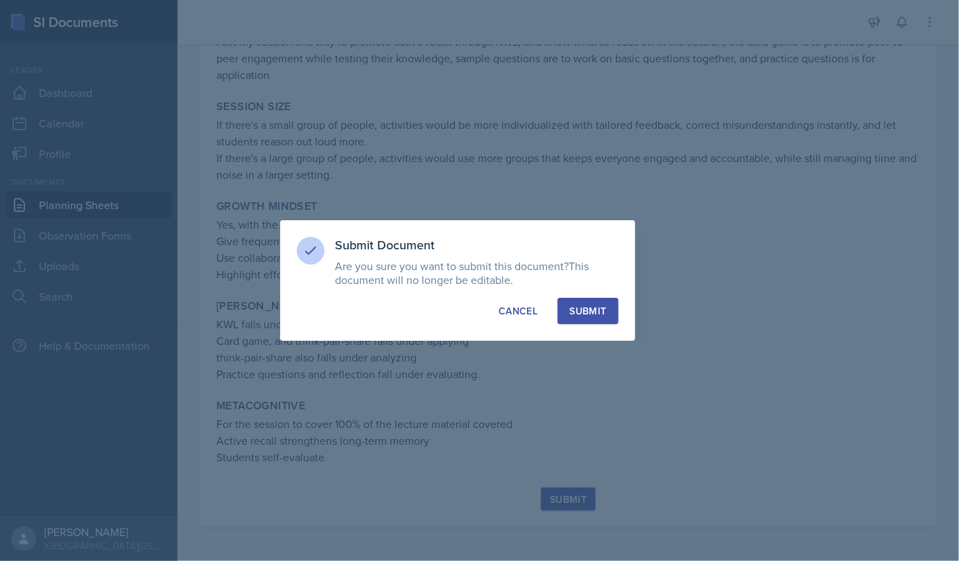
click at [608, 315] on button "Submit" at bounding box center [587, 311] width 60 height 26
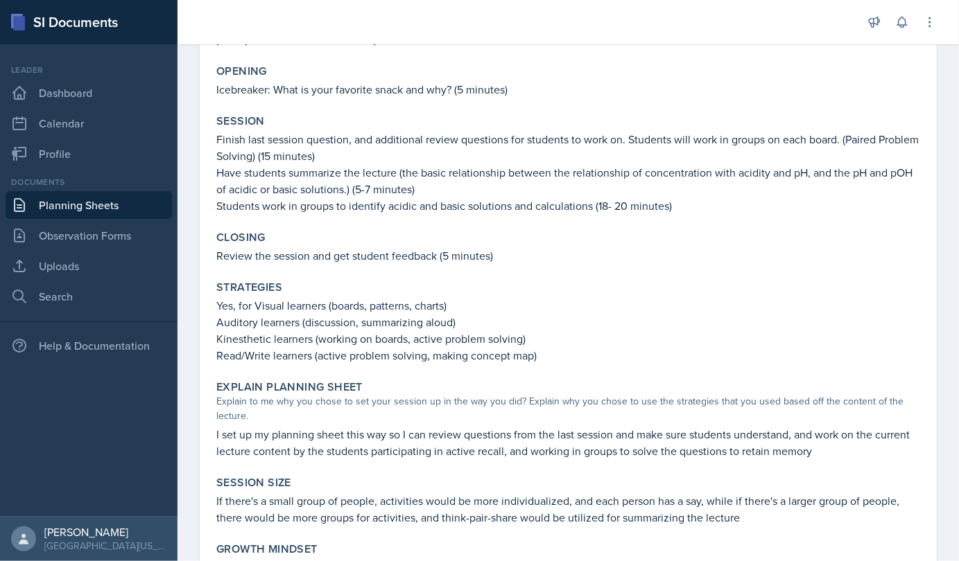
scroll to position [688, 0]
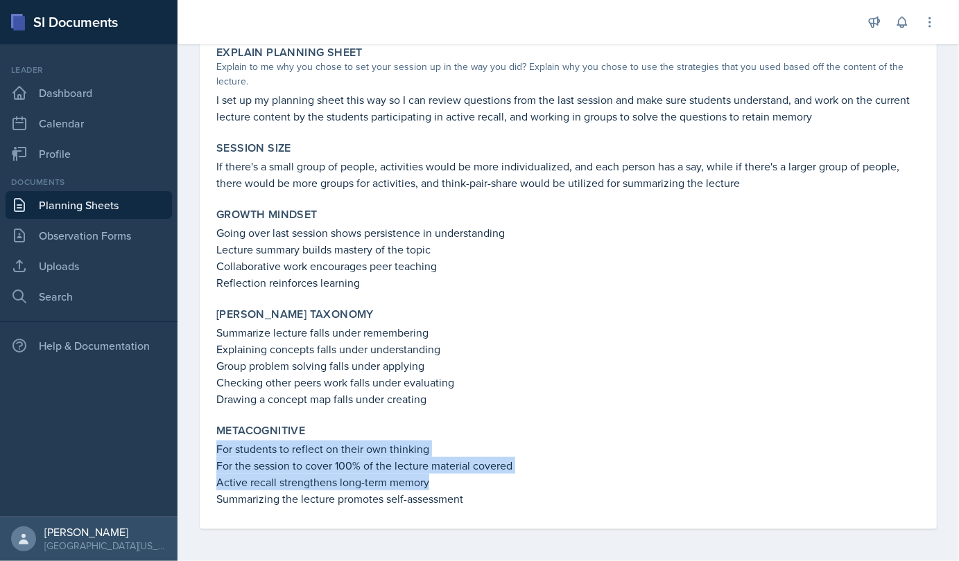
drag, startPoint x: 217, startPoint y: 449, endPoint x: 441, endPoint y: 478, distance: 225.7
click at [441, 478] on div "For students to reflect on their own thinking For the session to cover 100% of …" at bounding box center [567, 474] width 703 height 67
copy div "For students to reflect on their own thinking For the session to cover 100% of …"
